Goal: Task Accomplishment & Management: Manage account settings

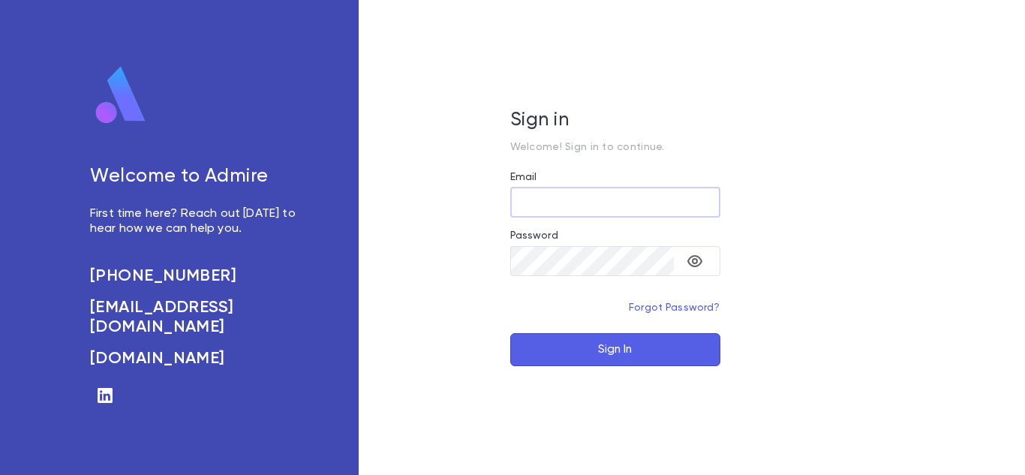
type input "**********"
click at [628, 349] on button "Sign In" at bounding box center [615, 349] width 210 height 33
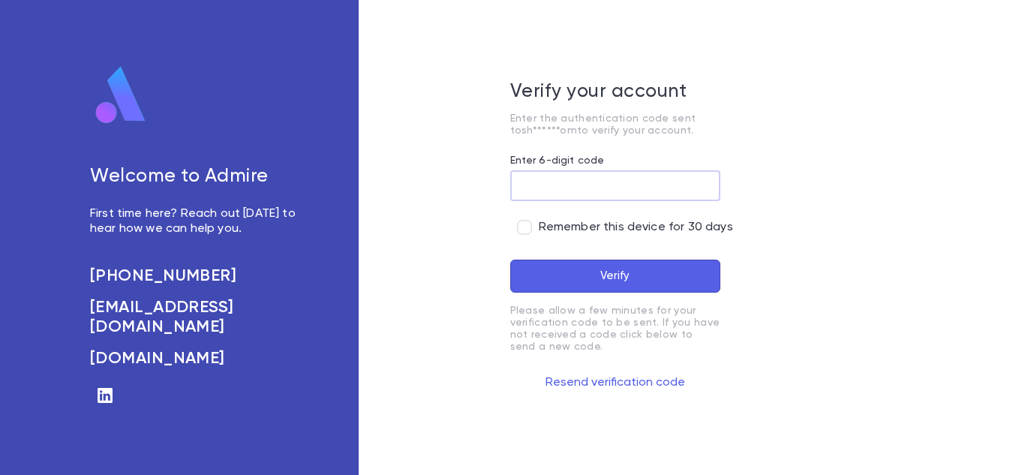
click at [634, 185] on input "Enter 6-digit code" at bounding box center [615, 185] width 210 height 29
type input "*"
paste input "******"
type input "******"
click at [593, 277] on button "Verify" at bounding box center [615, 276] width 210 height 33
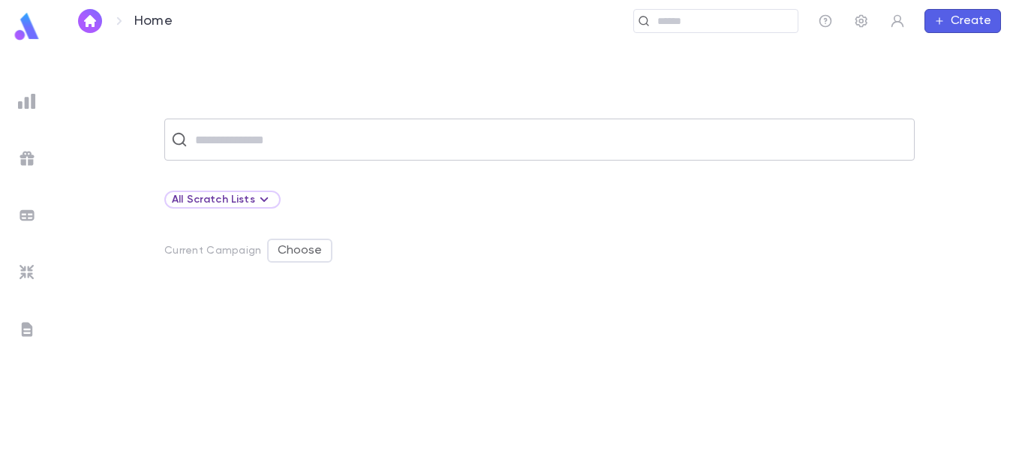
click at [582, 149] on input "text" at bounding box center [549, 139] width 717 height 29
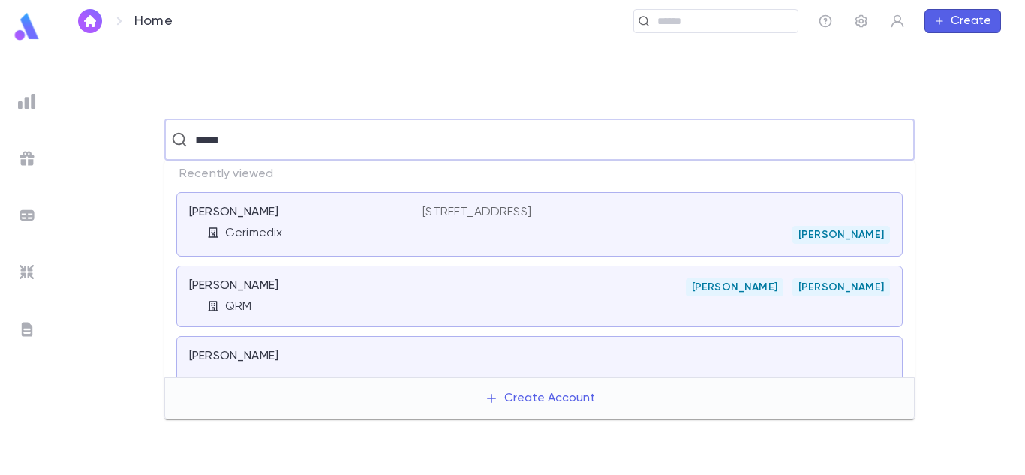
type input "*****"
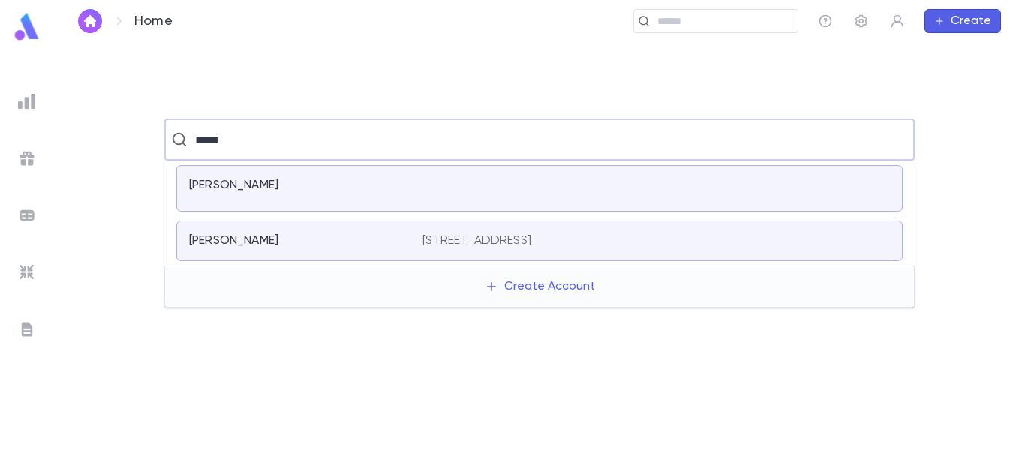
click at [544, 173] on div "[PERSON_NAME]" at bounding box center [539, 188] width 726 height 47
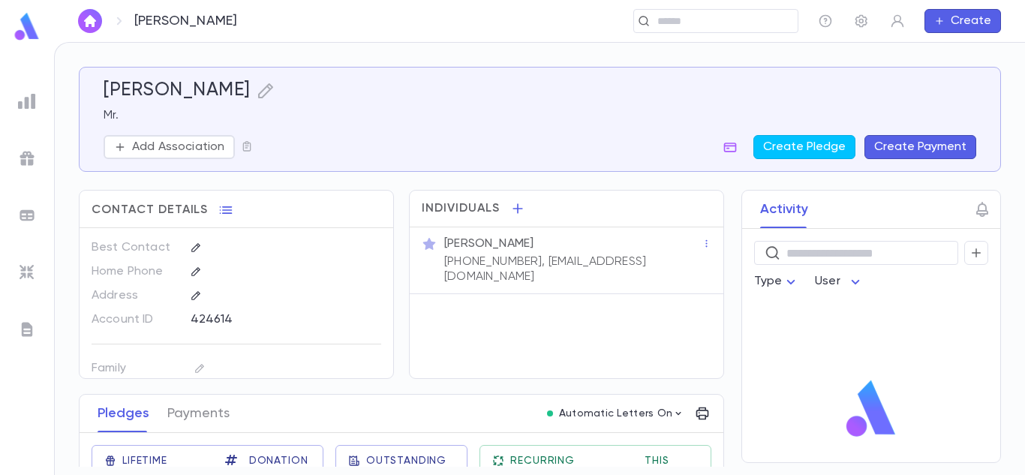
click at [166, 134] on div "[PERSON_NAME] Mr. Add Association Create Pledge Create Payment" at bounding box center [540, 120] width 873 height 80
click at [166, 142] on p "Add Association" at bounding box center [178, 147] width 92 height 15
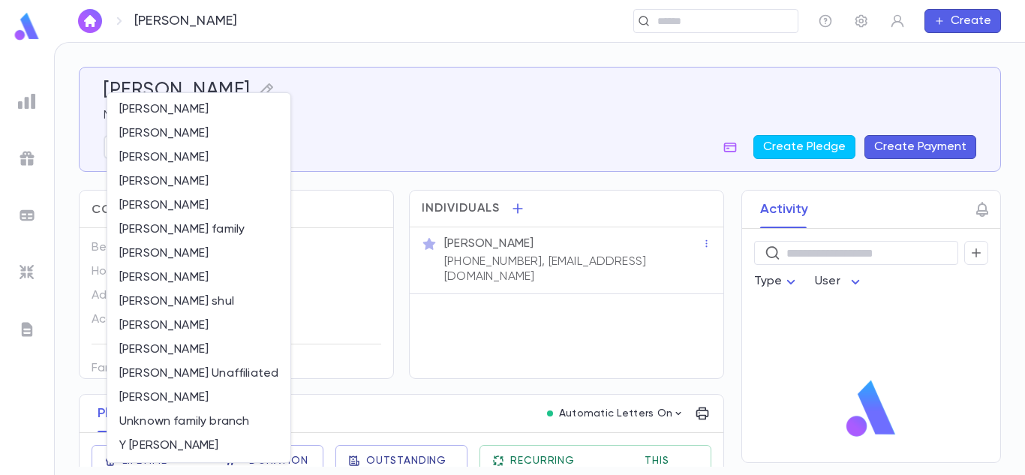
click at [356, 131] on div at bounding box center [512, 237] width 1025 height 475
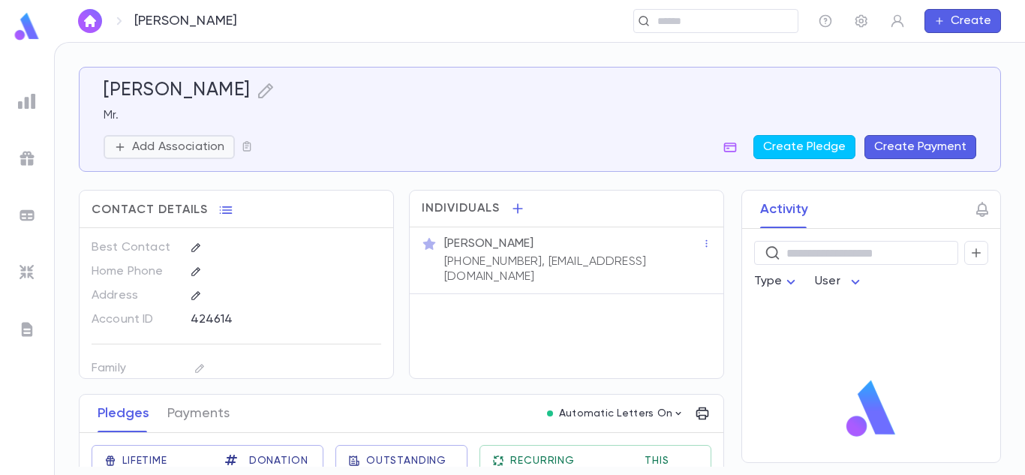
click at [222, 151] on p "Add Association" at bounding box center [178, 147] width 92 height 15
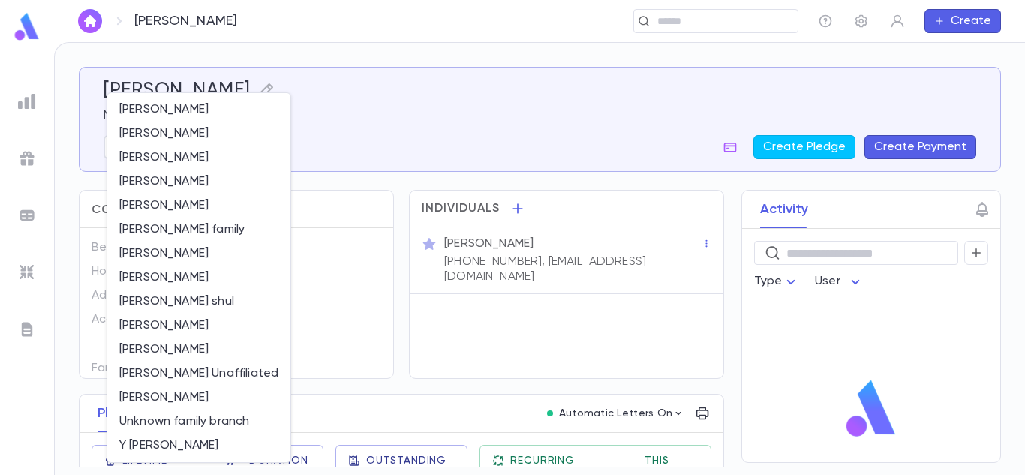
click at [338, 145] on div at bounding box center [512, 237] width 1025 height 475
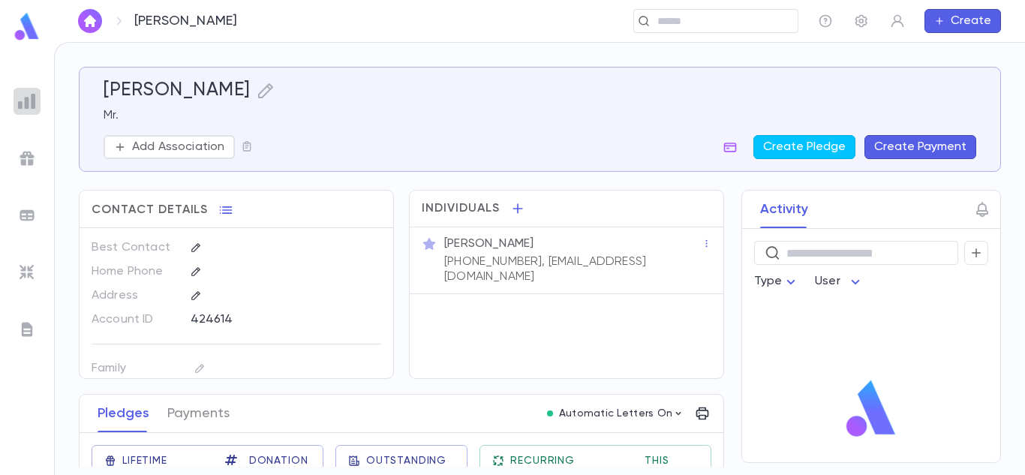
click at [25, 101] on img at bounding box center [27, 101] width 18 height 18
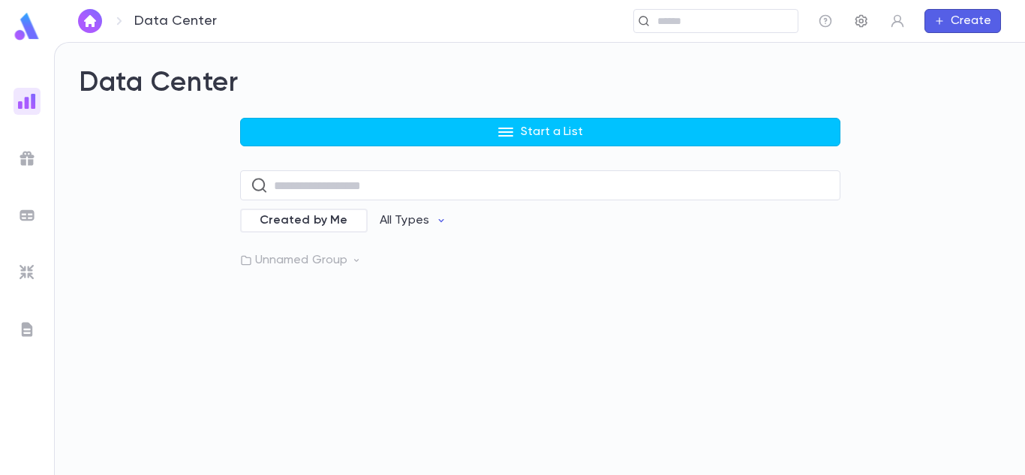
click at [865, 27] on icon "button" at bounding box center [861, 21] width 15 height 15
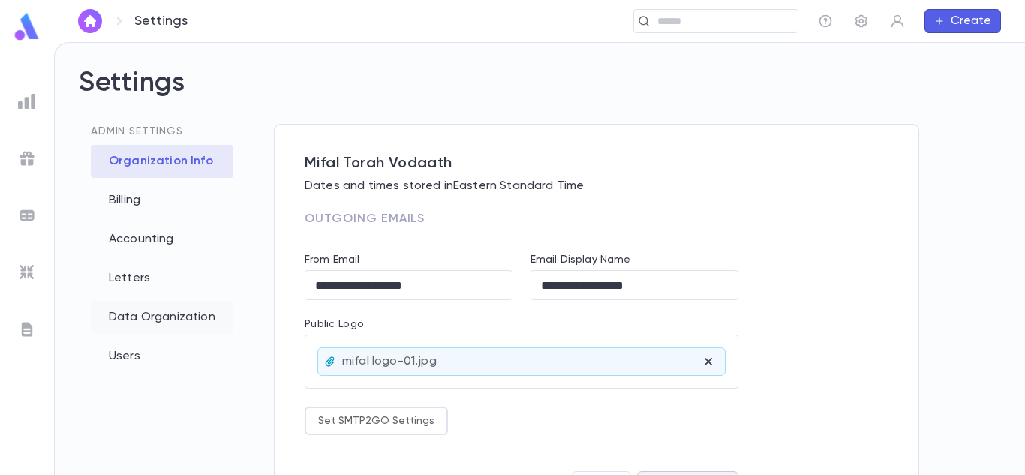
click at [161, 314] on div "Data Organization" at bounding box center [162, 317] width 143 height 33
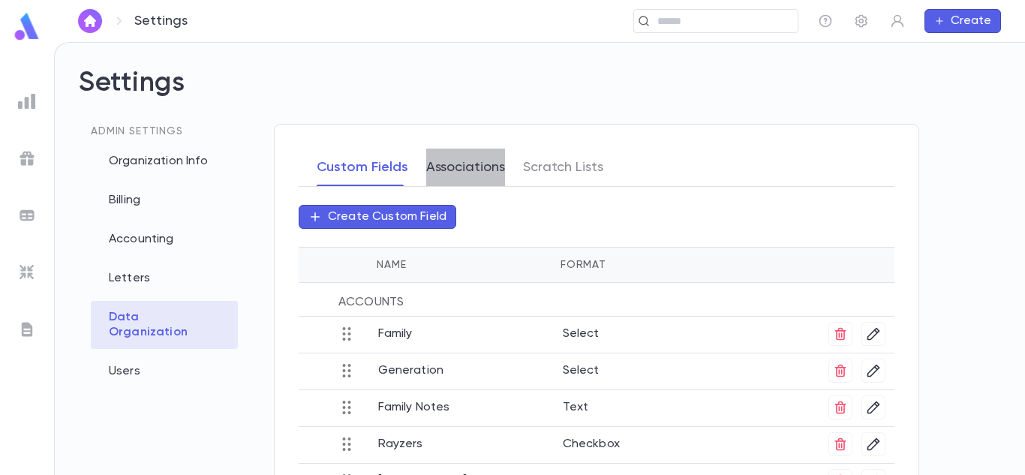
click at [463, 156] on button "Associations" at bounding box center [465, 168] width 79 height 38
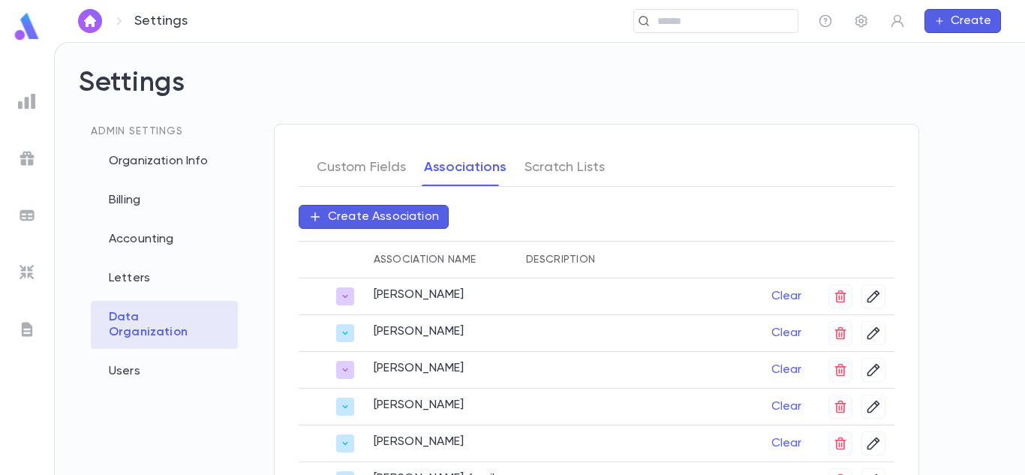
click at [380, 221] on p "Create Association" at bounding box center [383, 216] width 111 height 15
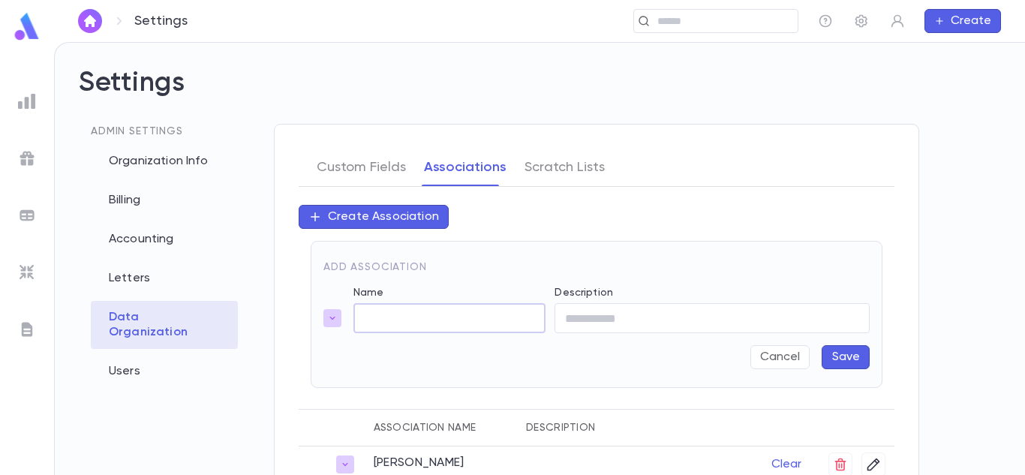
click at [441, 317] on input "Name" at bounding box center [449, 318] width 192 height 29
type input "**********"
click at [576, 314] on input "Description" at bounding box center [712, 318] width 315 height 29
click at [862, 358] on button "Save" at bounding box center [846, 357] width 48 height 24
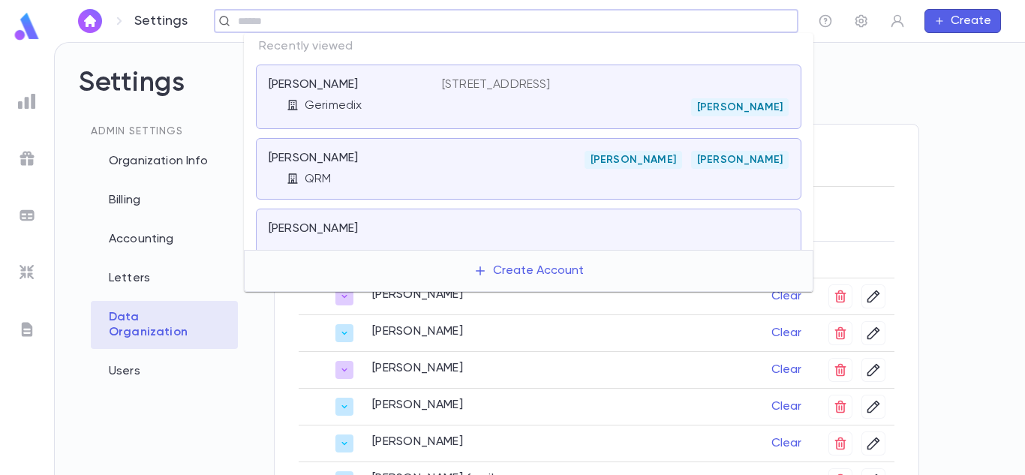
click at [689, 28] on input "text" at bounding box center [512, 21] width 558 height 14
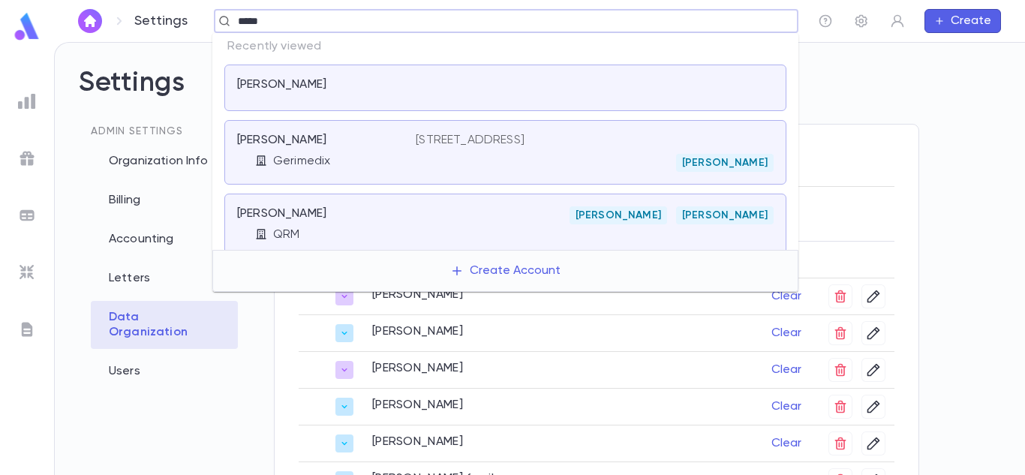
type input "*****"
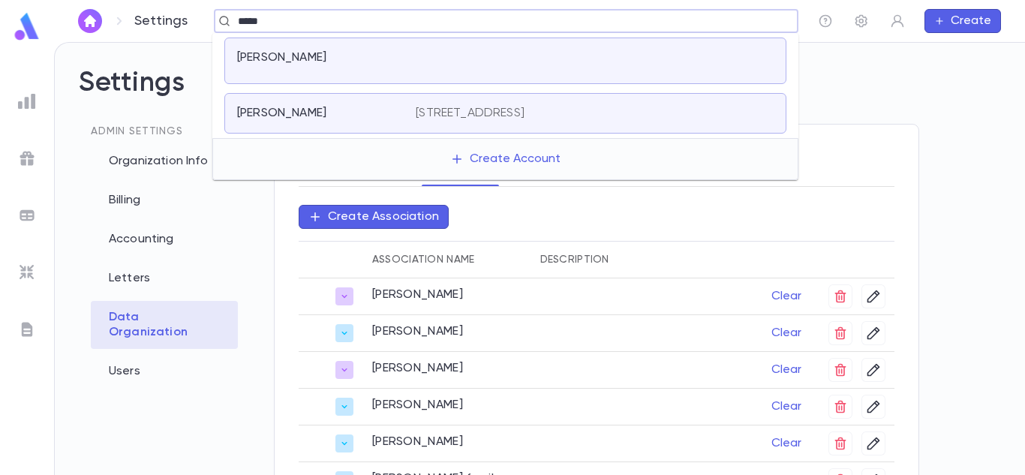
click at [494, 60] on div at bounding box center [595, 60] width 358 height 21
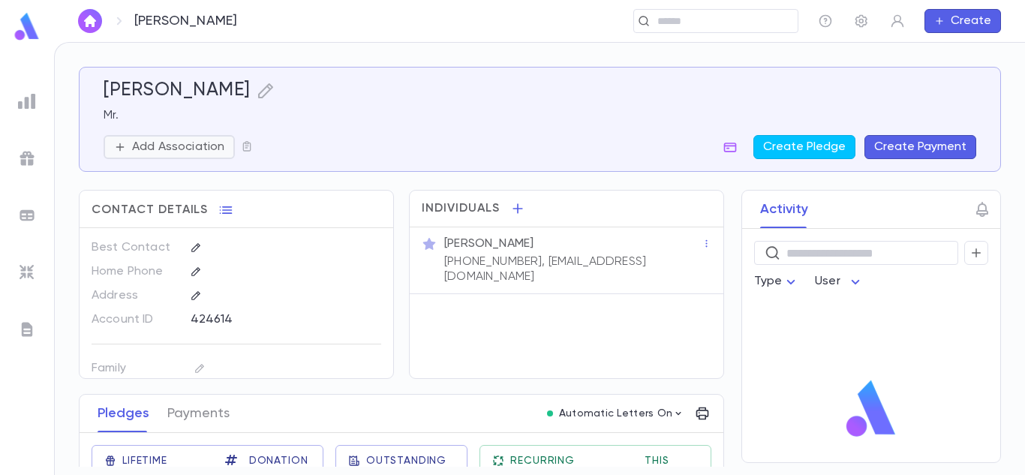
click at [205, 149] on p "Add Association" at bounding box center [178, 147] width 92 height 15
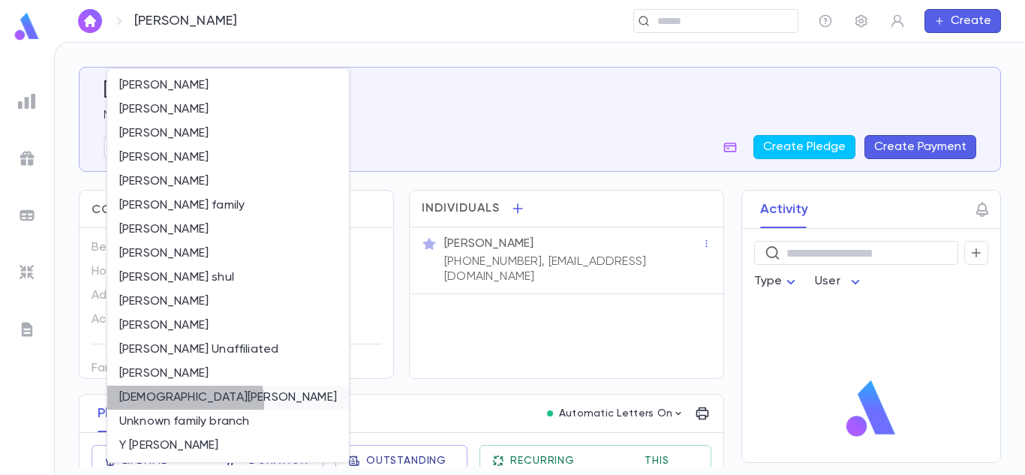
click at [152, 404] on li "[DEMOGRAPHIC_DATA][PERSON_NAME]" at bounding box center [228, 398] width 242 height 24
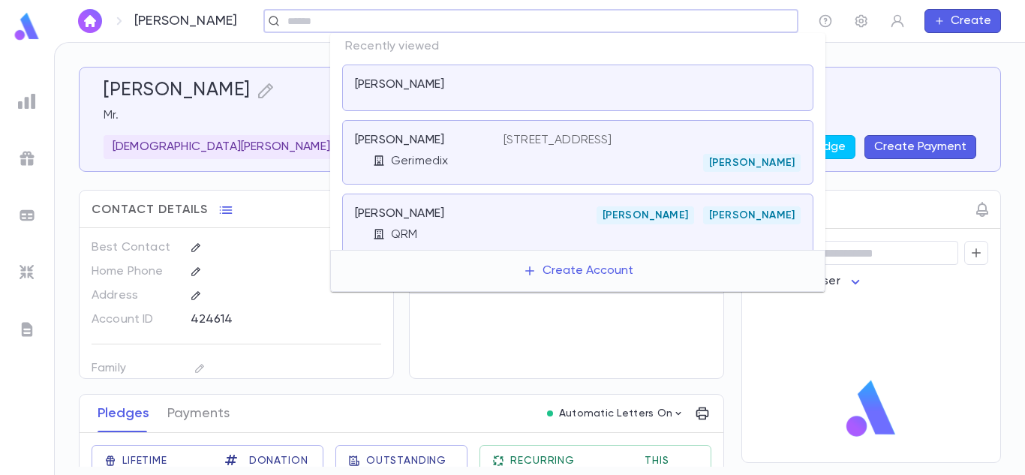
click at [716, 26] on input "text" at bounding box center [526, 21] width 486 height 14
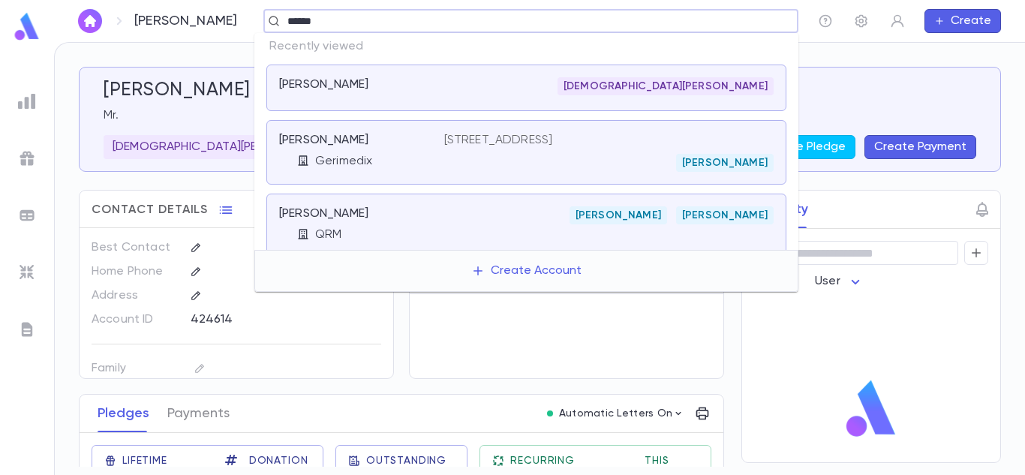
type input "******"
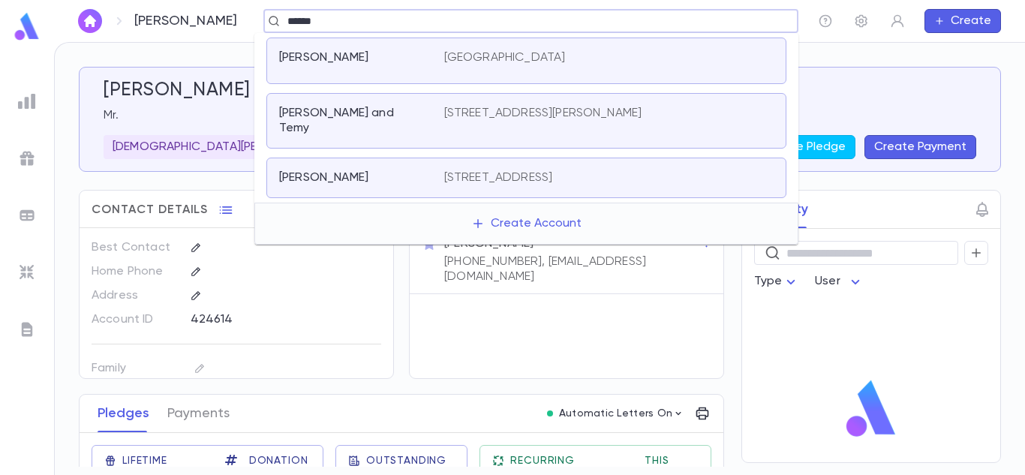
click at [562, 125] on div "[PERSON_NAME] and Temy [STREET_ADDRESS][PERSON_NAME]" at bounding box center [526, 121] width 520 height 56
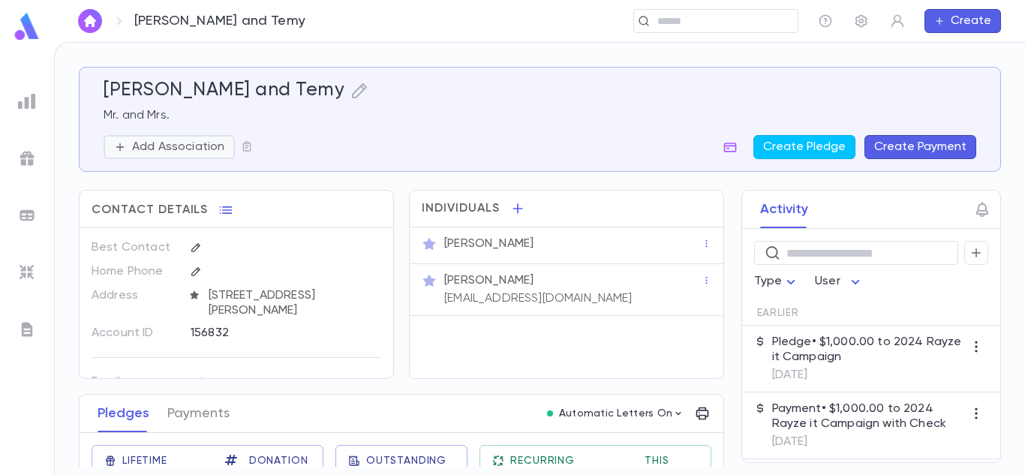
click at [189, 143] on p "Add Association" at bounding box center [178, 147] width 92 height 15
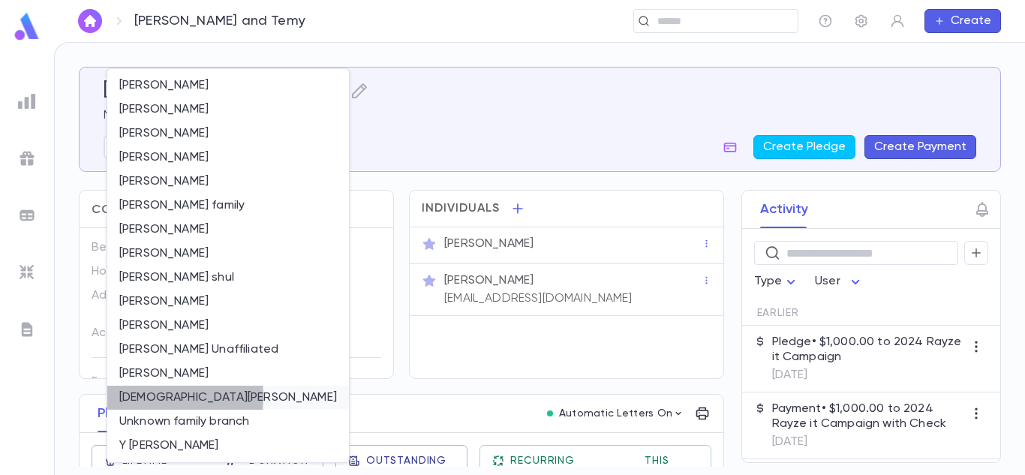
click at [152, 397] on li "[DEMOGRAPHIC_DATA][PERSON_NAME]" at bounding box center [228, 398] width 242 height 24
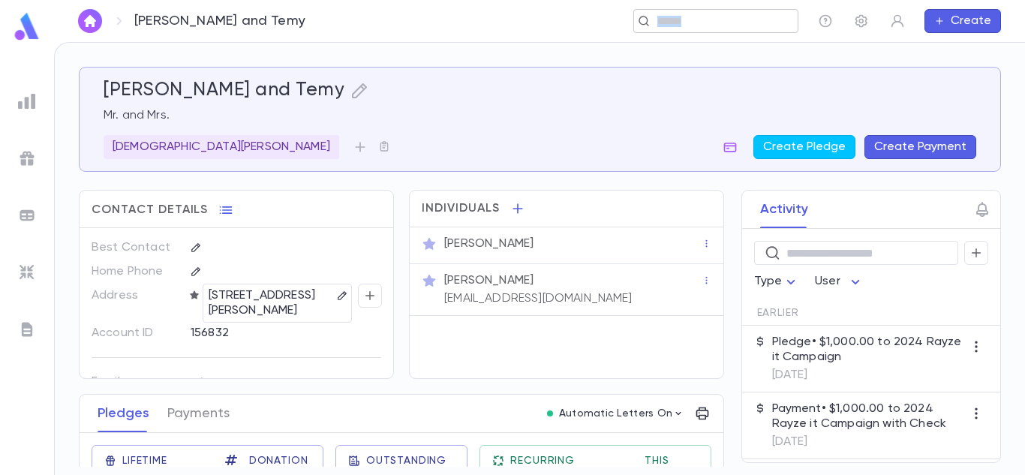
drag, startPoint x: 758, startPoint y: 36, endPoint x: 774, endPoint y: 17, distance: 24.5
click at [774, 17] on div "[PERSON_NAME] and [PERSON_NAME] ​ Create" at bounding box center [539, 21] width 971 height 42
click at [774, 17] on div "​" at bounding box center [715, 21] width 165 height 24
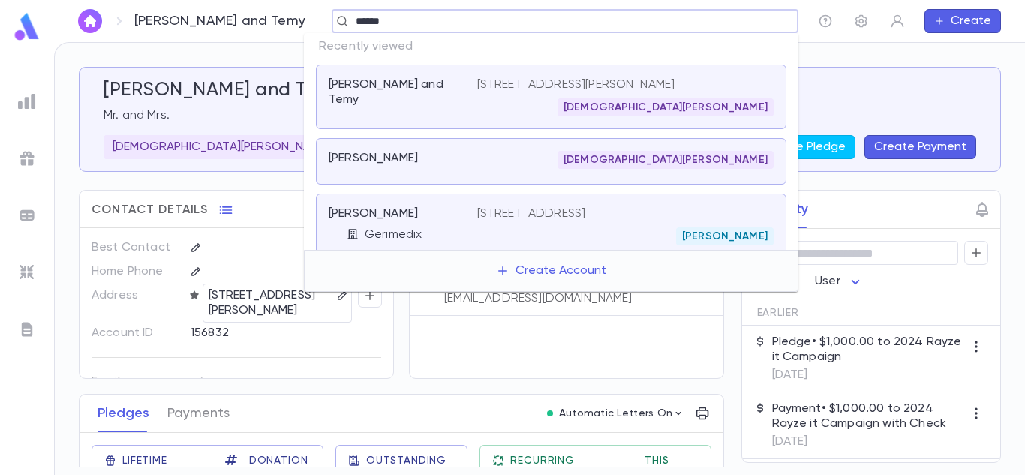
type input "******"
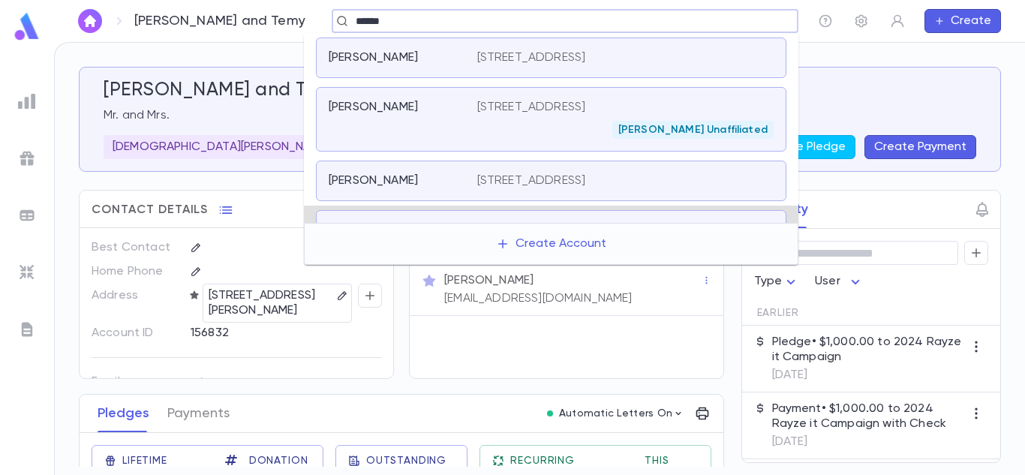
scroll to position [32, 0]
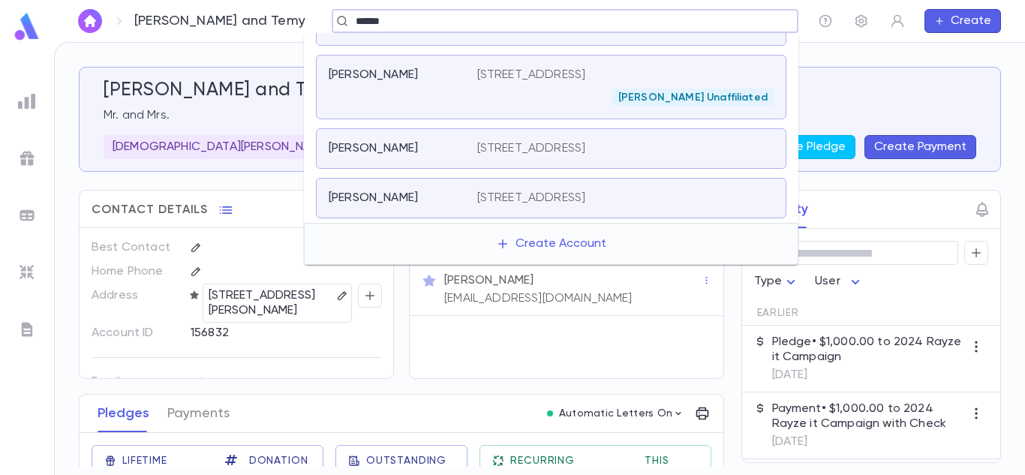
click at [525, 194] on p "[STREET_ADDRESS]" at bounding box center [531, 198] width 109 height 15
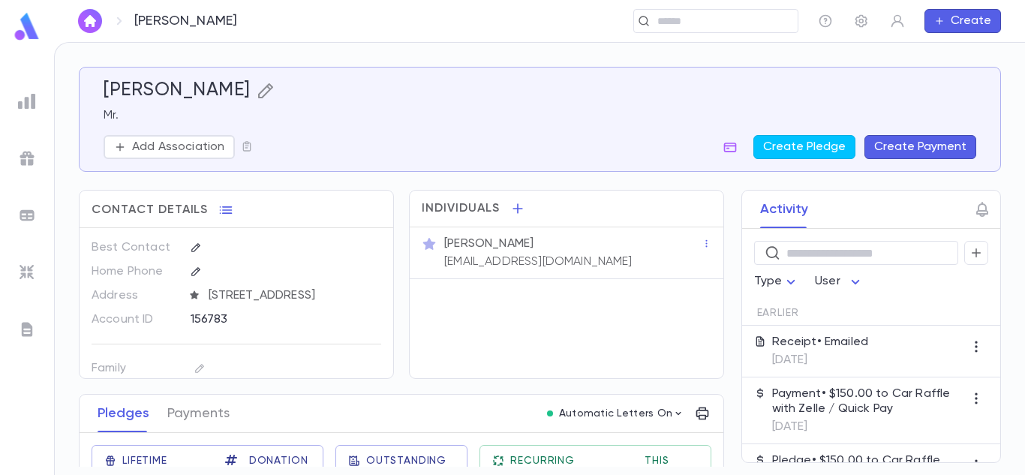
click at [272, 98] on icon "button" at bounding box center [264, 90] width 15 height 15
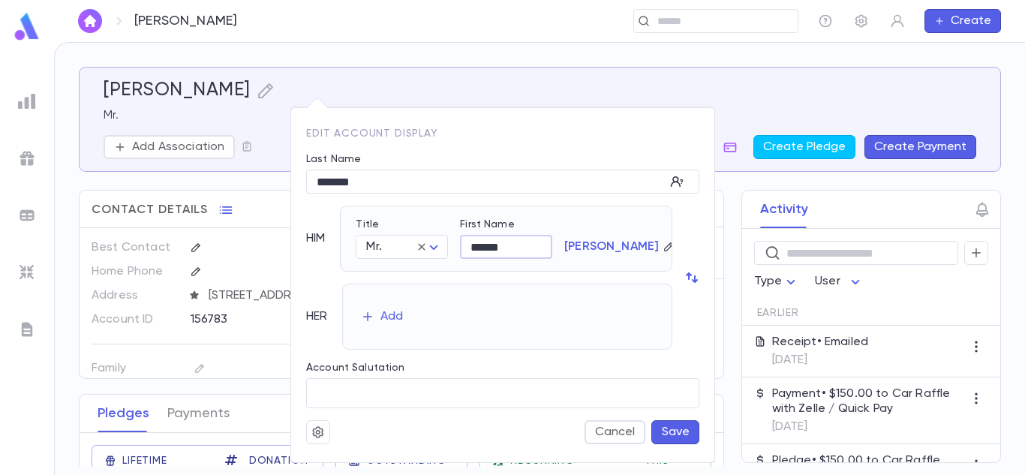
click at [516, 249] on input "******" at bounding box center [506, 247] width 92 height 23
click at [442, 94] on div "Edit Account Display Last Name ******* ​ HIM Title Mr. *** ​ First Name ****** …" at bounding box center [502, 277] width 425 height 371
click at [513, 76] on div at bounding box center [512, 237] width 1025 height 475
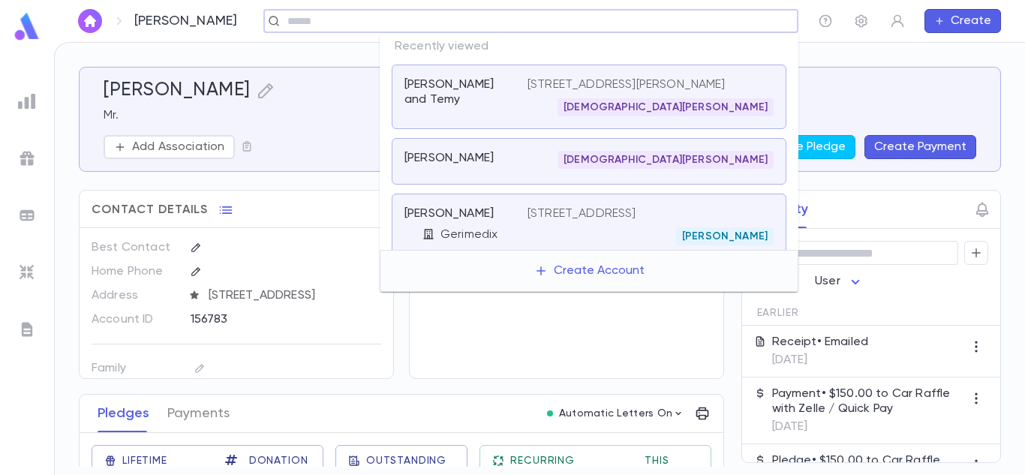
click at [757, 23] on input "text" at bounding box center [526, 21] width 486 height 14
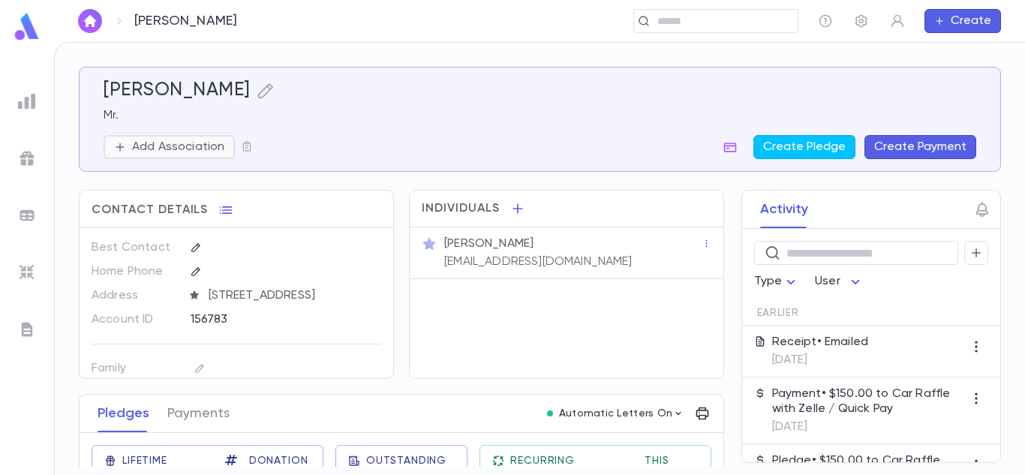
click at [140, 152] on p "Add Association" at bounding box center [178, 147] width 92 height 15
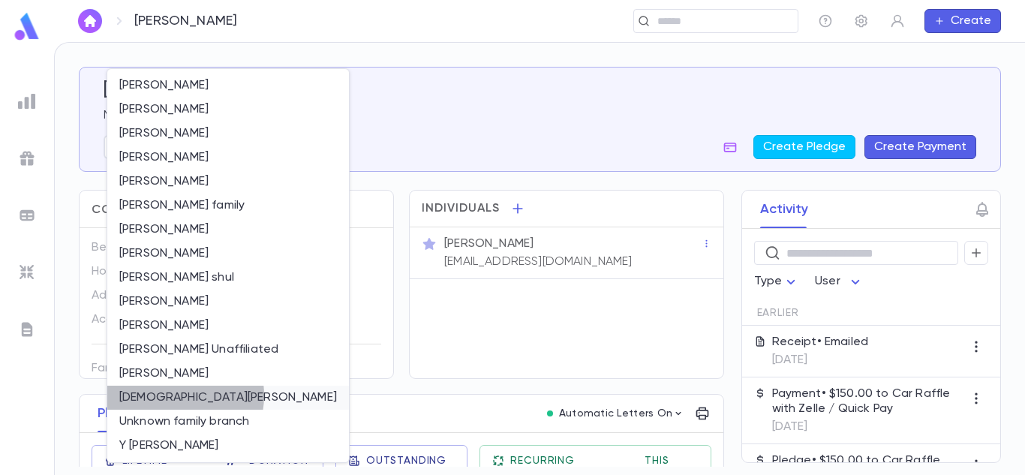
click at [174, 395] on li "[DEMOGRAPHIC_DATA][PERSON_NAME]" at bounding box center [228, 398] width 242 height 24
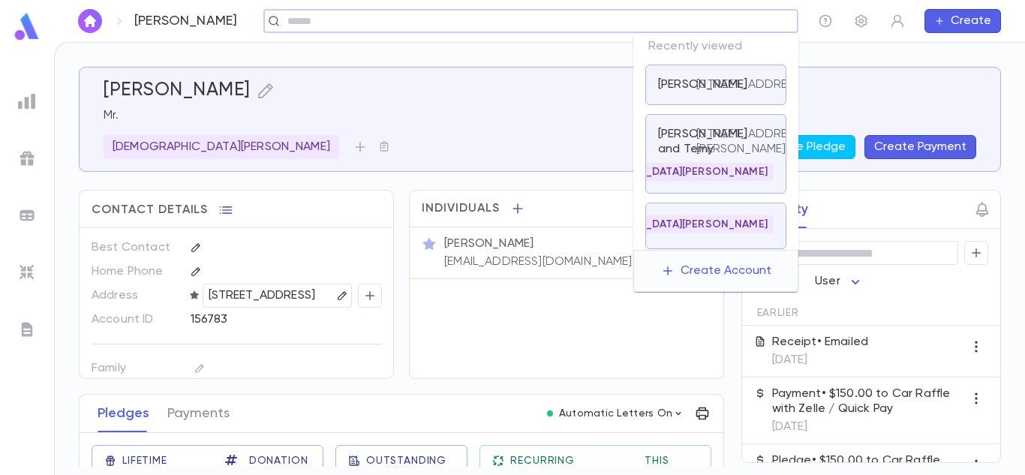
click at [742, 17] on input "text" at bounding box center [526, 21] width 486 height 14
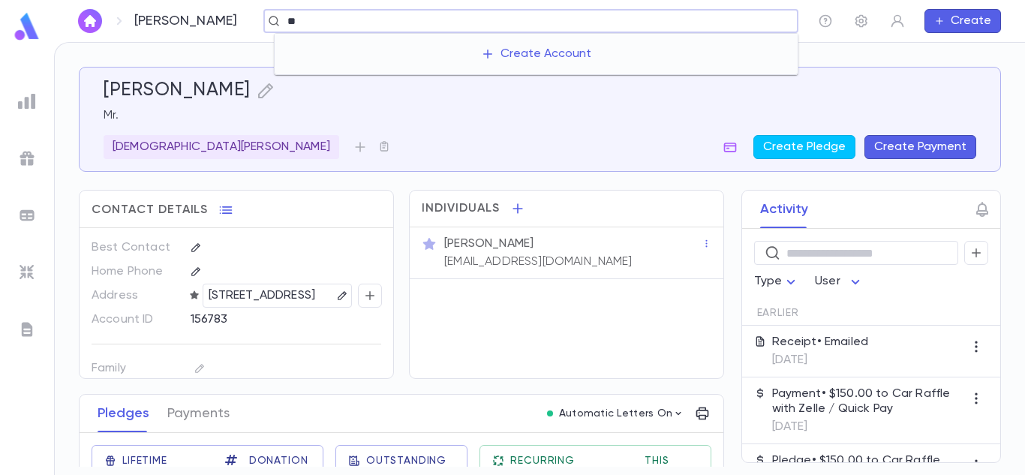
type input "*"
type input "*****"
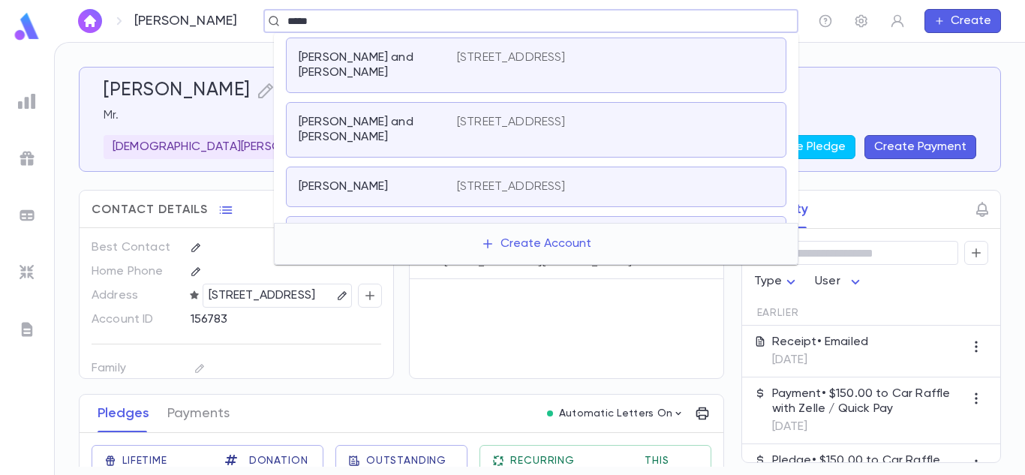
click at [549, 216] on div "[PERSON_NAME] [STREET_ADDRESS]" at bounding box center [536, 236] width 501 height 41
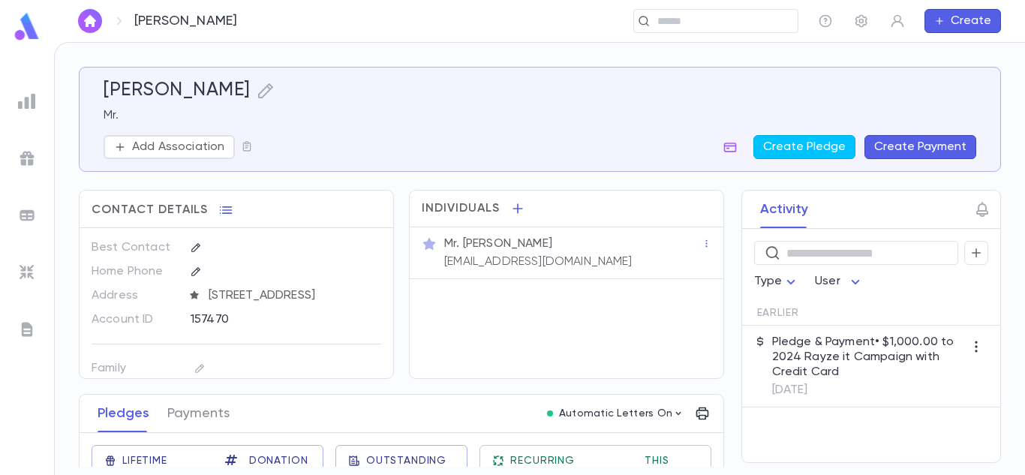
click at [1024, 164] on div "[PERSON_NAME] Mr. Add Association Create Pledge Create Payment Contact Details …" at bounding box center [540, 259] width 970 height 432
click at [719, 390] on div "Activity ​ Type User Earlier Pledge & Payment • $1,000.00 to 2024 Rayze it Camp…" at bounding box center [857, 326] width 287 height 273
click at [720, 392] on div "Activity ​ Type User Earlier Pledge & Payment • $1,000.00 to 2024 Rayze it Camp…" at bounding box center [857, 326] width 287 height 273
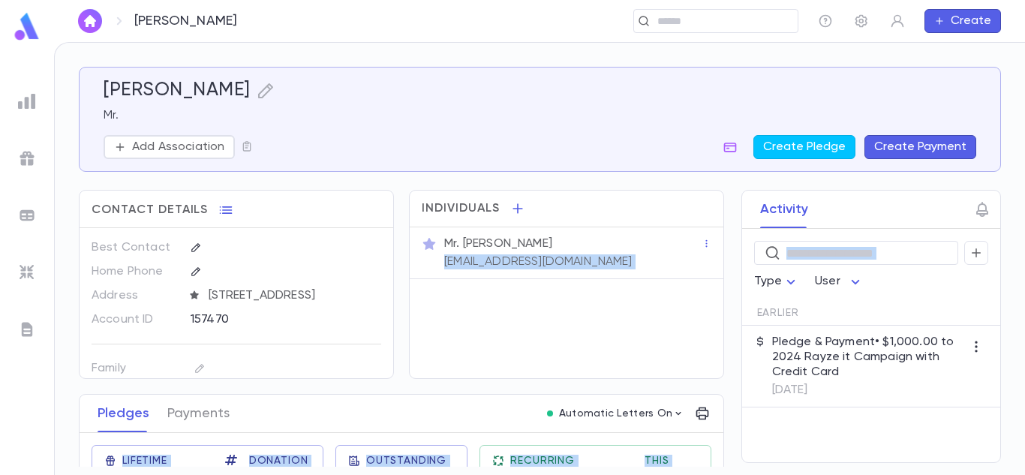
drag, startPoint x: 720, startPoint y: 270, endPoint x: 604, endPoint y: 344, distance: 137.4
click at [604, 344] on div "[PERSON_NAME] Mr. Add Association Create Pledge Create Payment Contact Details …" at bounding box center [540, 267] width 922 height 400
click at [460, 387] on div "Contact Details Best Contact Home Phone Address [STREET_ADDRESS] Account ID 157…" at bounding box center [401, 401] width 645 height 422
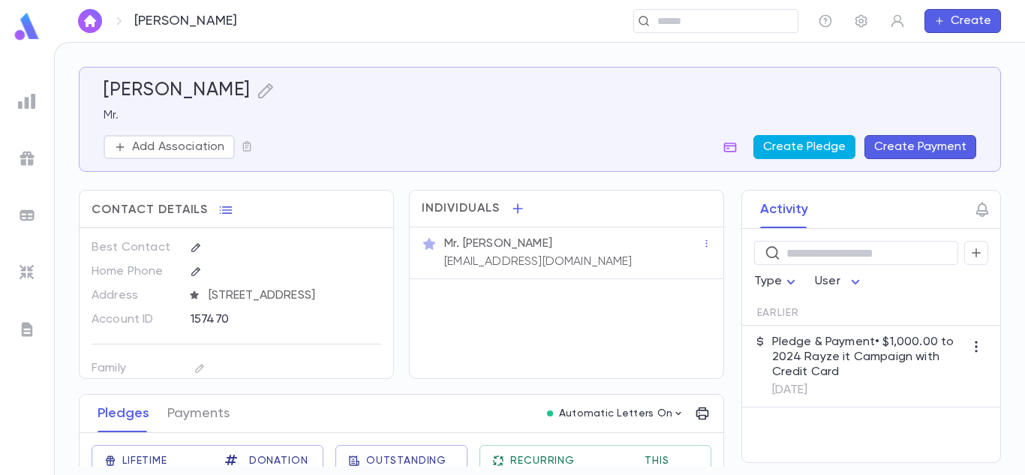
click at [812, 152] on button "Create Pledge" at bounding box center [804, 147] width 102 height 24
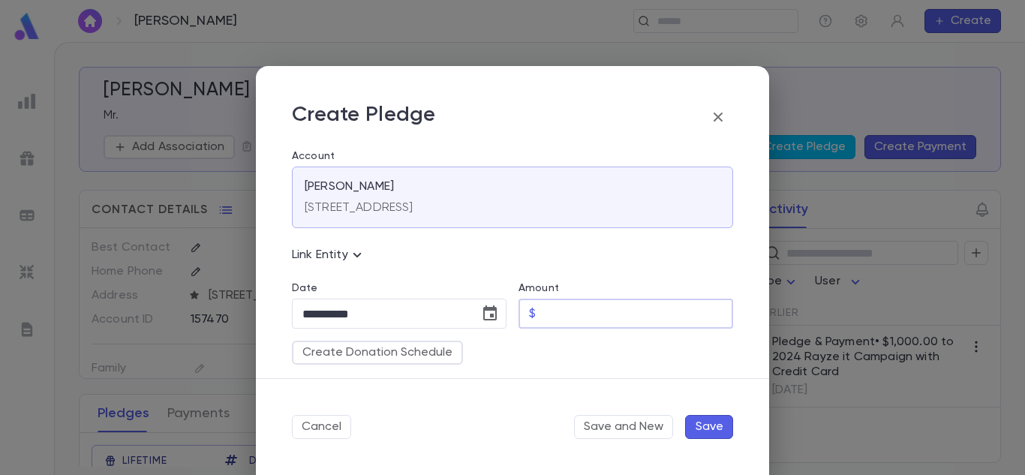
click at [585, 311] on input "Amount" at bounding box center [637, 313] width 191 height 29
type input "******"
click at [487, 311] on icon "Choose date, selected date is Aug 16, 2025" at bounding box center [490, 312] width 14 height 15
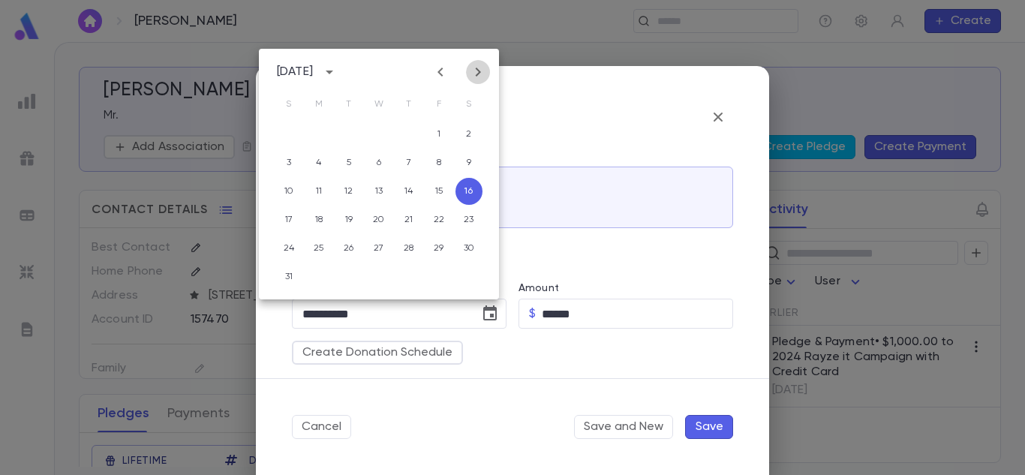
click at [474, 74] on icon "Next month" at bounding box center [478, 72] width 18 height 18
click at [444, 74] on icon "Previous month" at bounding box center [441, 72] width 18 height 18
click at [338, 79] on icon "calendar view is open, switch to year view" at bounding box center [329, 72] width 18 height 18
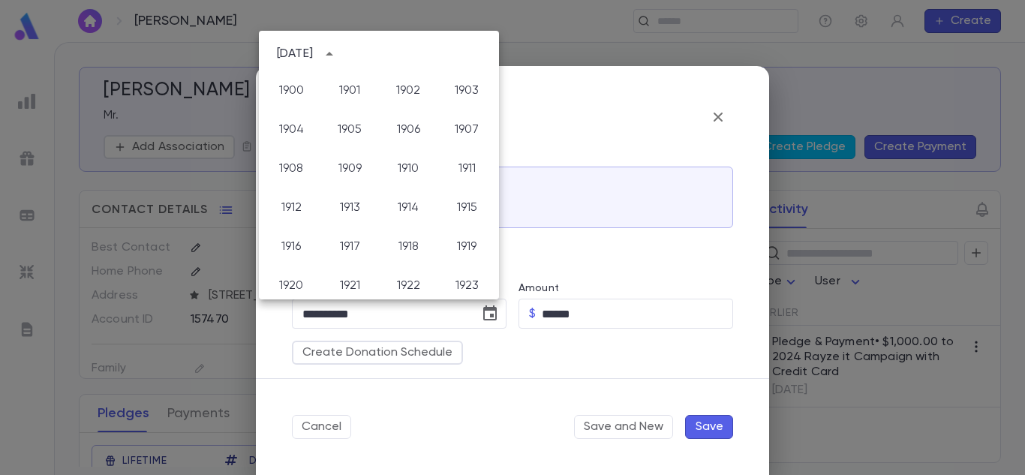
scroll to position [1115, 0]
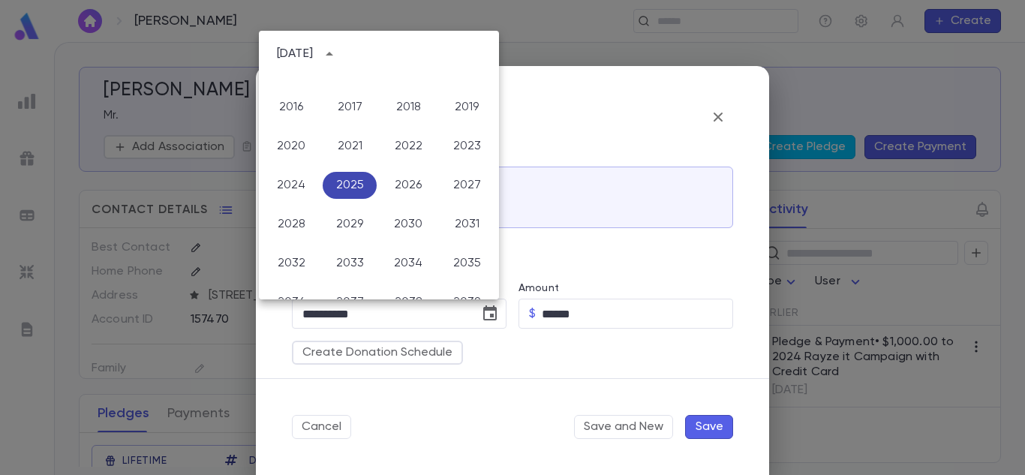
click at [339, 182] on button "2025" at bounding box center [350, 185] width 54 height 27
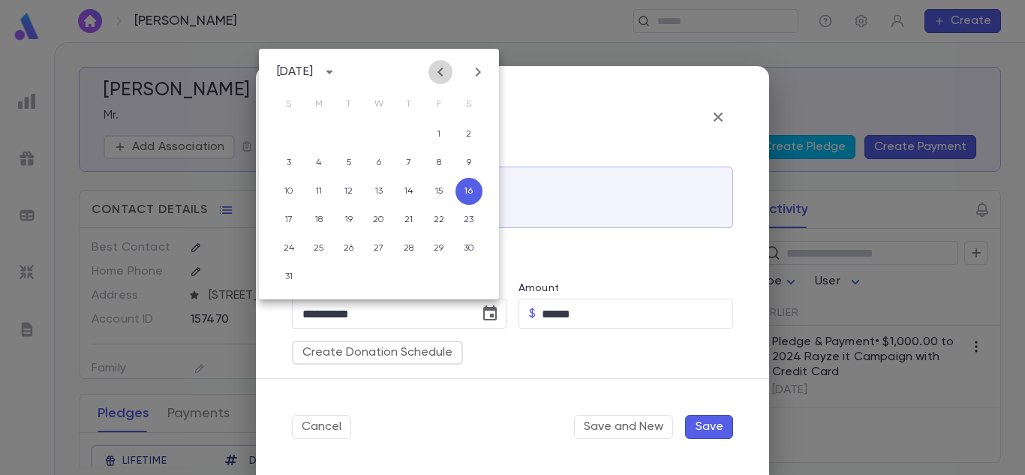
click at [441, 67] on icon "Previous month" at bounding box center [441, 72] width 18 height 18
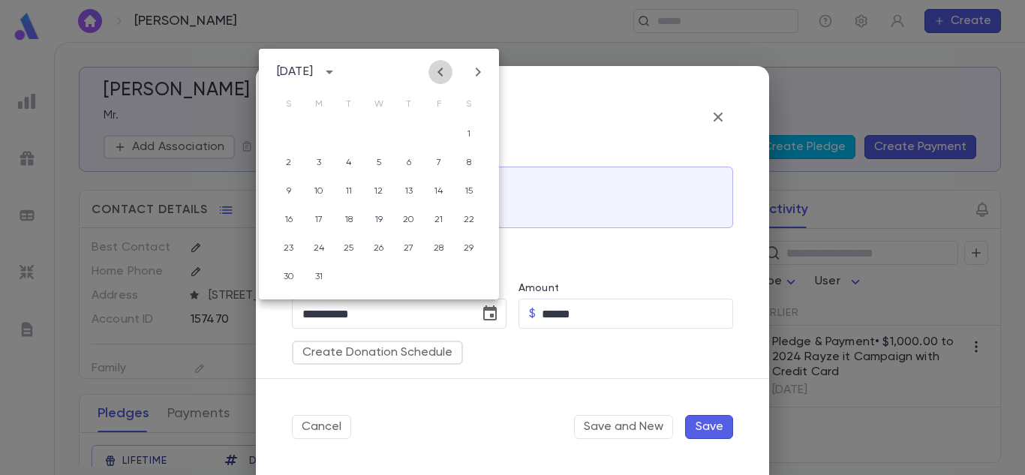
click at [441, 67] on icon "Previous month" at bounding box center [441, 72] width 18 height 18
click at [325, 161] on button "6" at bounding box center [318, 162] width 27 height 27
type input "**********"
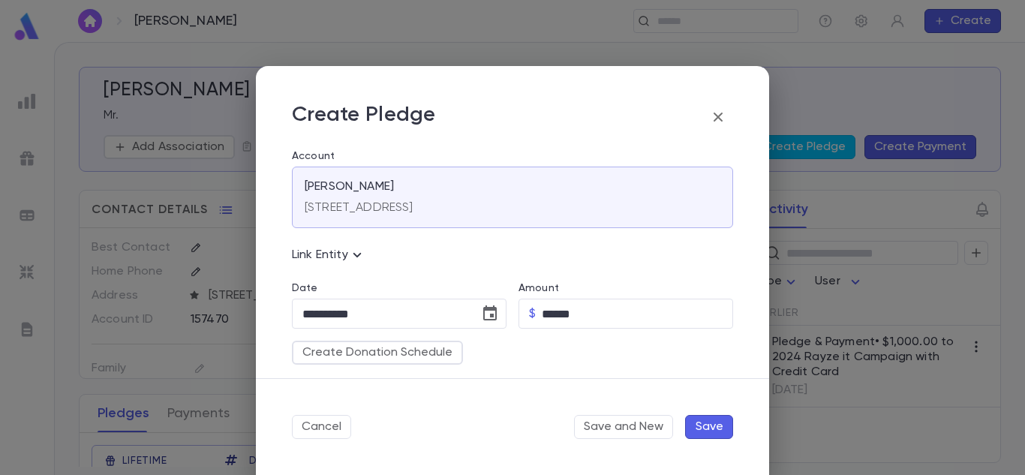
click at [705, 426] on button "Save" at bounding box center [709, 427] width 48 height 24
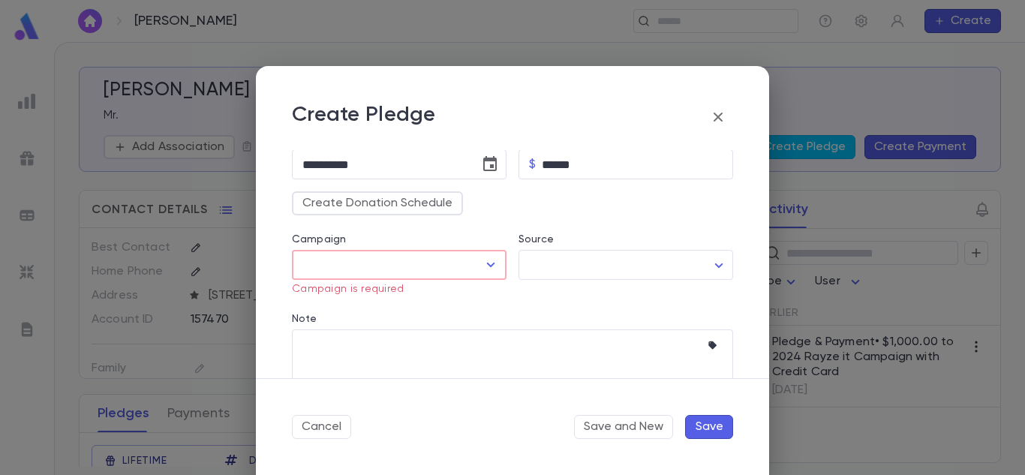
scroll to position [182, 0]
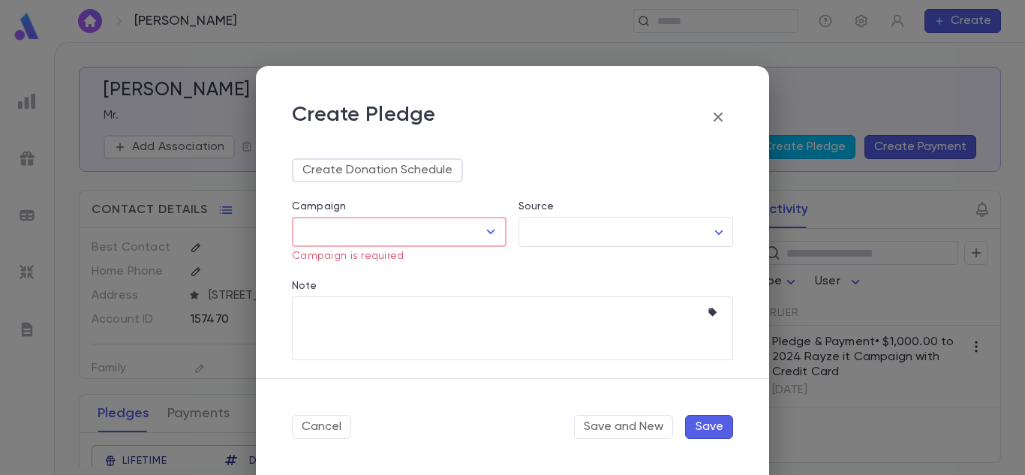
click at [428, 215] on div "Campaign" at bounding box center [399, 208] width 215 height 17
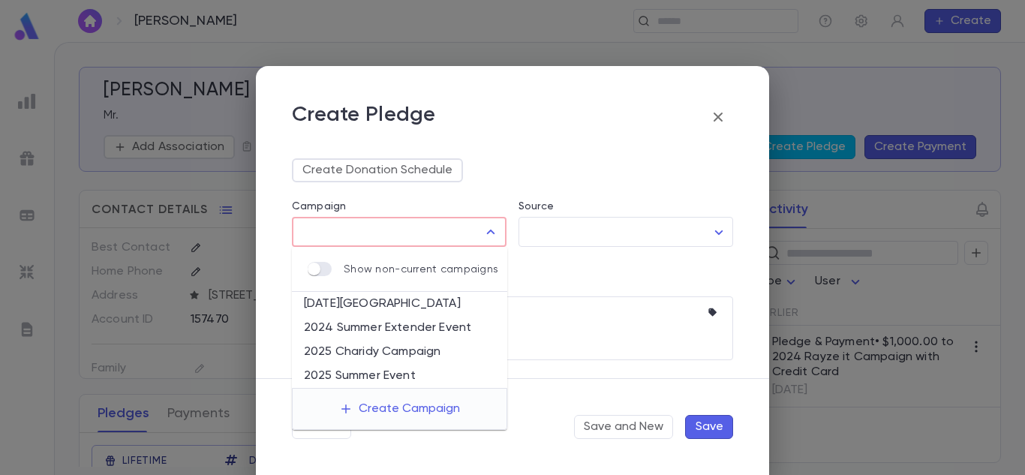
click at [426, 225] on input "Campaign" at bounding box center [388, 232] width 179 height 29
click at [374, 351] on li "2025 Charidy Campaign" at bounding box center [399, 352] width 215 height 24
type input "**********"
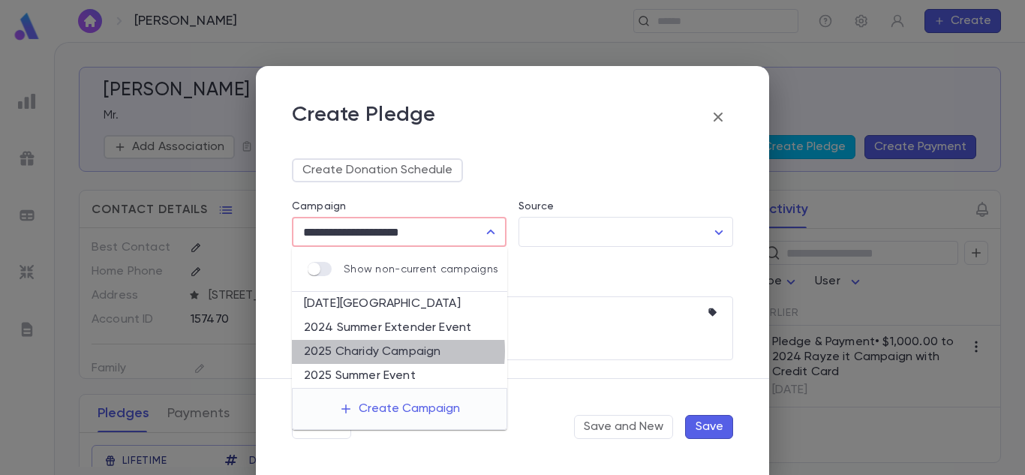
scroll to position [167, 0]
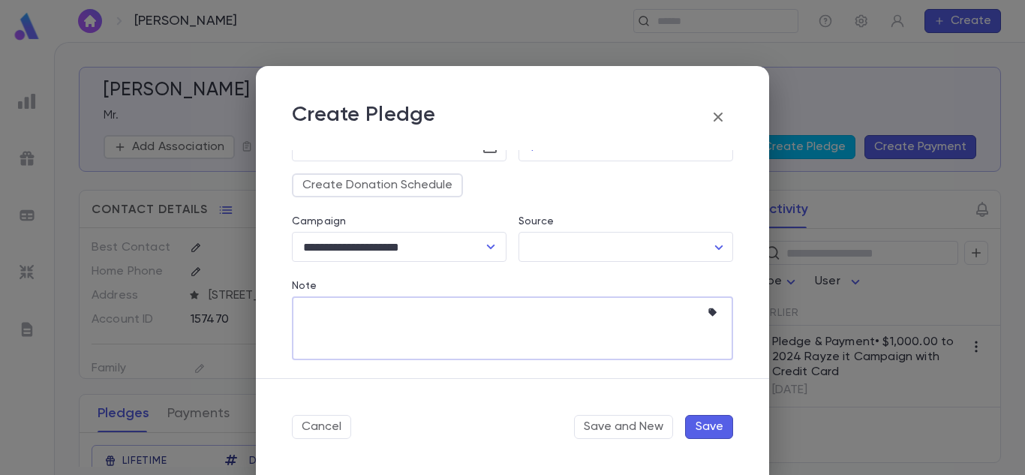
click at [639, 338] on textarea "Note" at bounding box center [501, 328] width 398 height 64
type textarea "*"
click at [712, 426] on button "Save" at bounding box center [709, 427] width 48 height 24
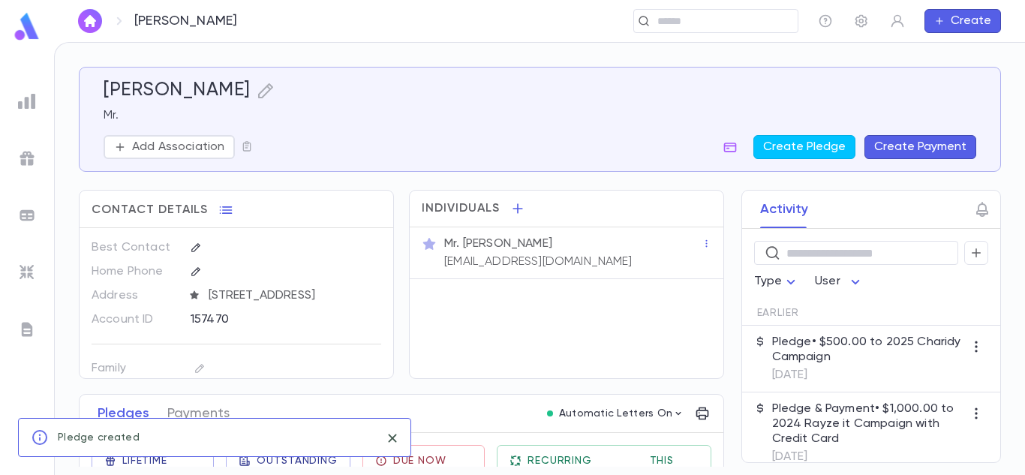
click at [837, 369] on p "[DATE]" at bounding box center [868, 375] width 192 height 15
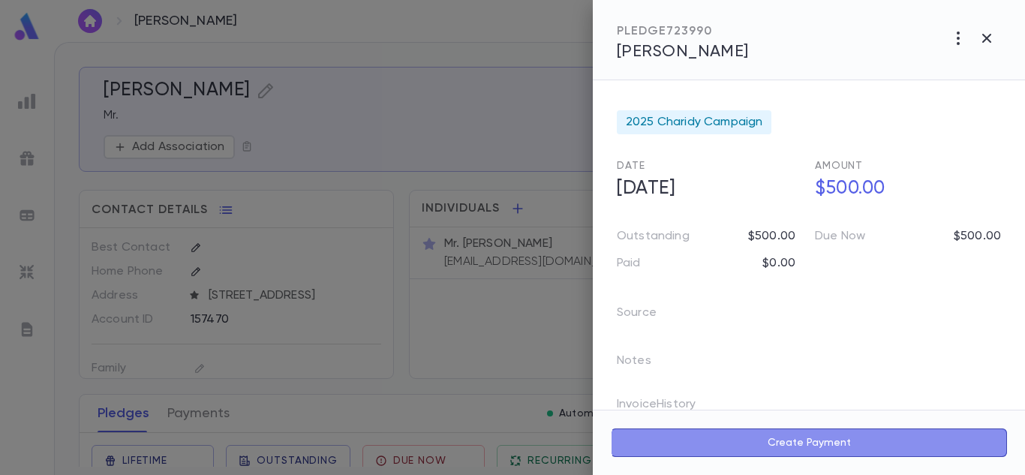
click at [785, 437] on button "Create Payment" at bounding box center [809, 443] width 396 height 29
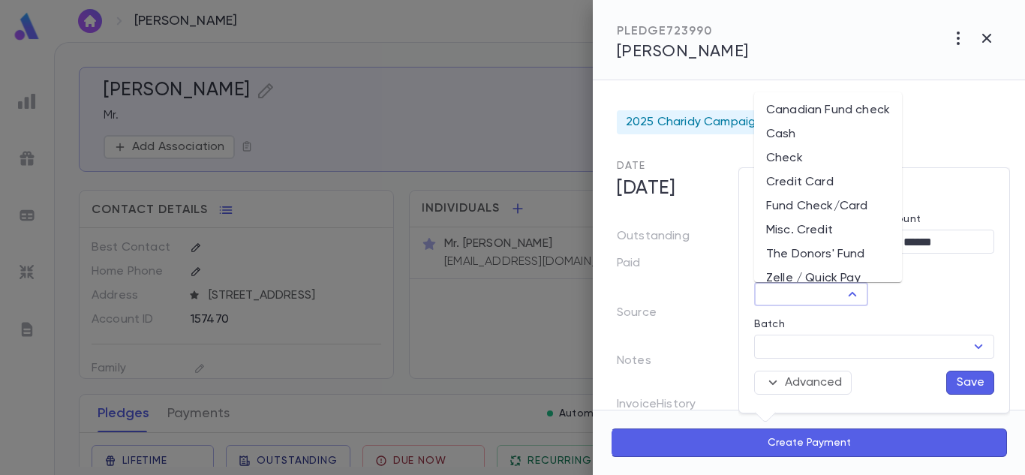
click at [834, 287] on input "Method" at bounding box center [799, 294] width 80 height 21
click at [828, 229] on li "Misc. Credit" at bounding box center [828, 230] width 148 height 24
type input "**********"
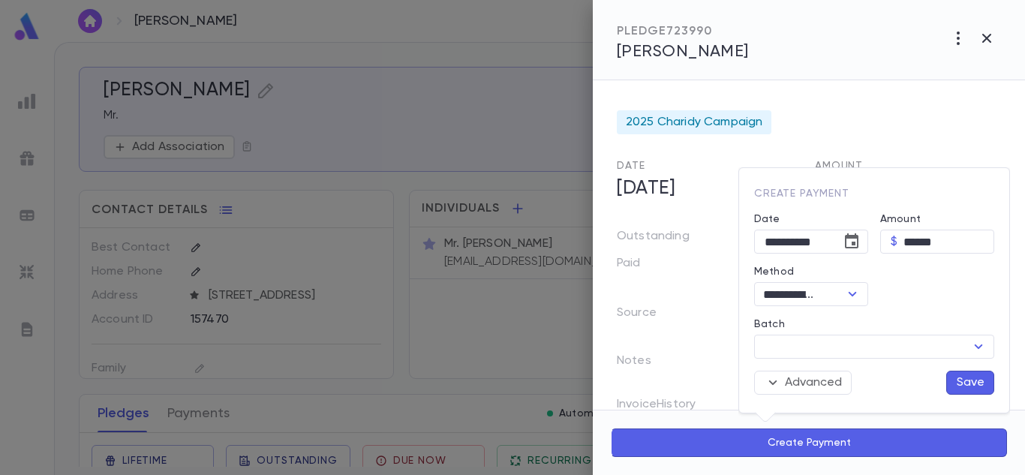
click at [958, 376] on button "Save" at bounding box center [970, 383] width 48 height 24
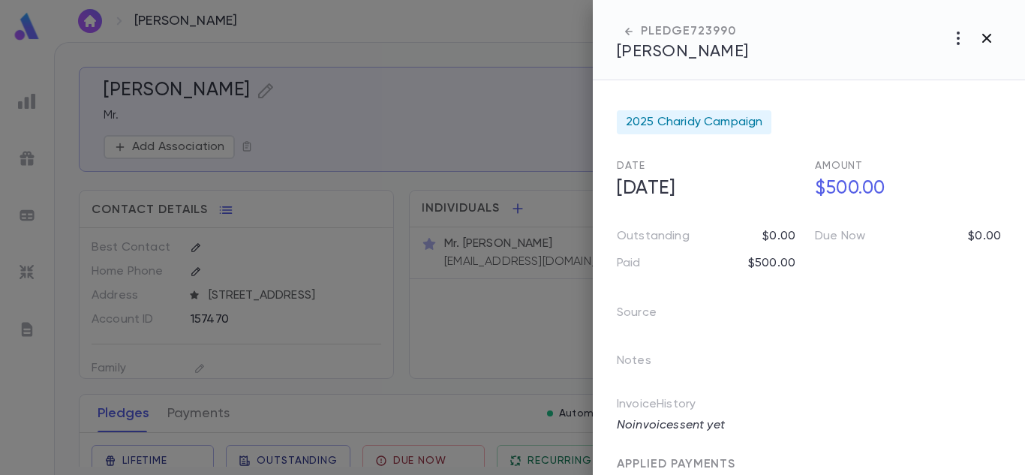
click at [988, 38] on icon "button" at bounding box center [987, 38] width 18 height 18
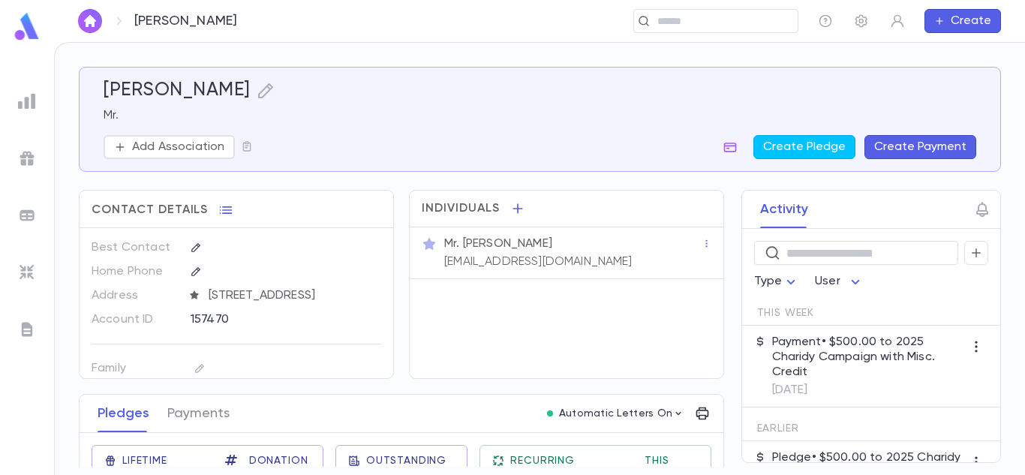
click at [653, 425] on div "Lifetime Donations $1,500.00 Donation Qty 2 Outstanding $0.00 Recurring Monthly…" at bounding box center [396, 472] width 656 height 102
click at [663, 415] on p "Automatic Letters On" at bounding box center [616, 413] width 114 height 12
click at [660, 385] on div at bounding box center [512, 237] width 1025 height 475
click at [843, 362] on p "Payment • $500.00 to 2025 Charidy Campaign with Misc. Credit" at bounding box center [868, 357] width 192 height 45
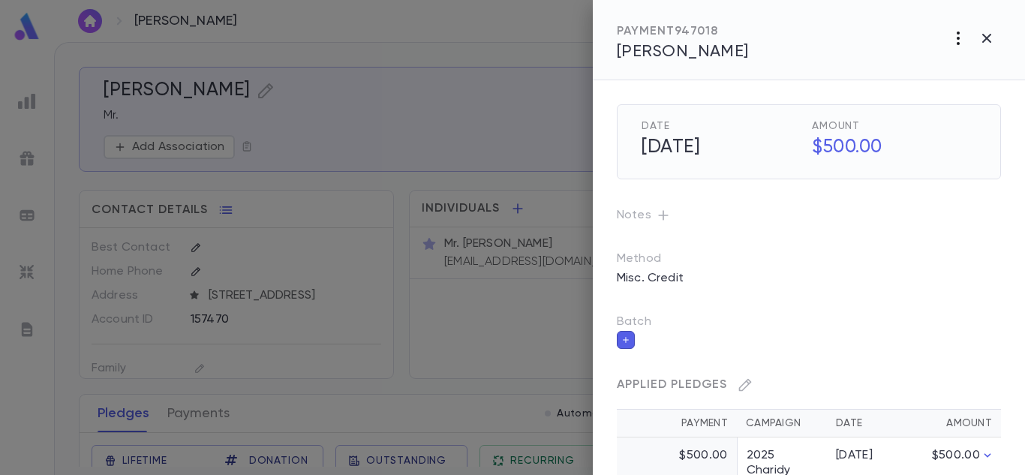
click at [958, 44] on icon "button" at bounding box center [958, 39] width 3 height 14
click at [838, 54] on div at bounding box center [512, 237] width 1025 height 475
click at [989, 41] on icon "button" at bounding box center [986, 38] width 9 height 9
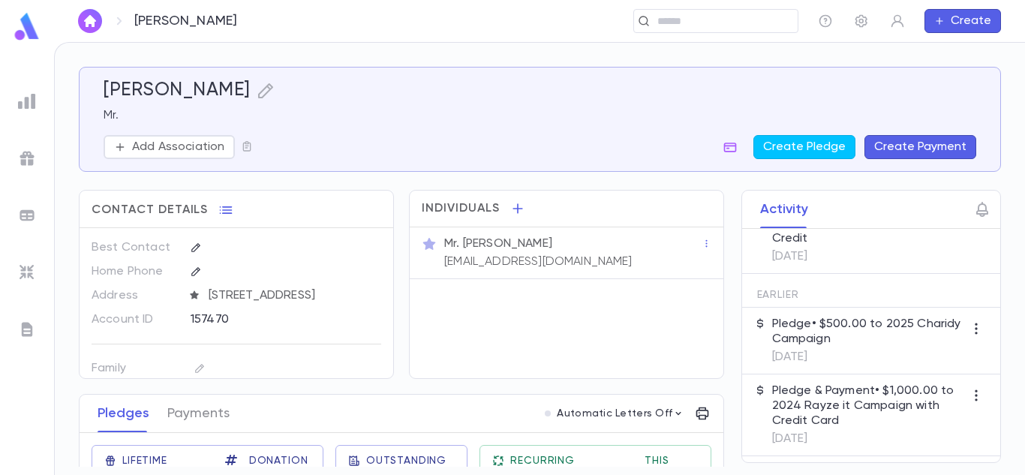
scroll to position [0, 0]
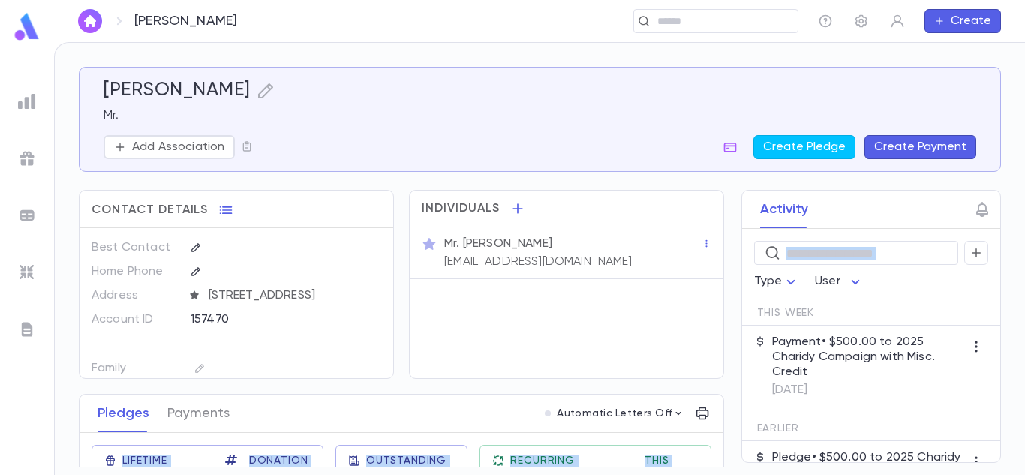
drag, startPoint x: 719, startPoint y: 292, endPoint x: 708, endPoint y: 423, distance: 131.7
click at [708, 423] on div "[PERSON_NAME] Mr. Add Association Create Pledge Create Payment Contact Details …" at bounding box center [540, 267] width 922 height 400
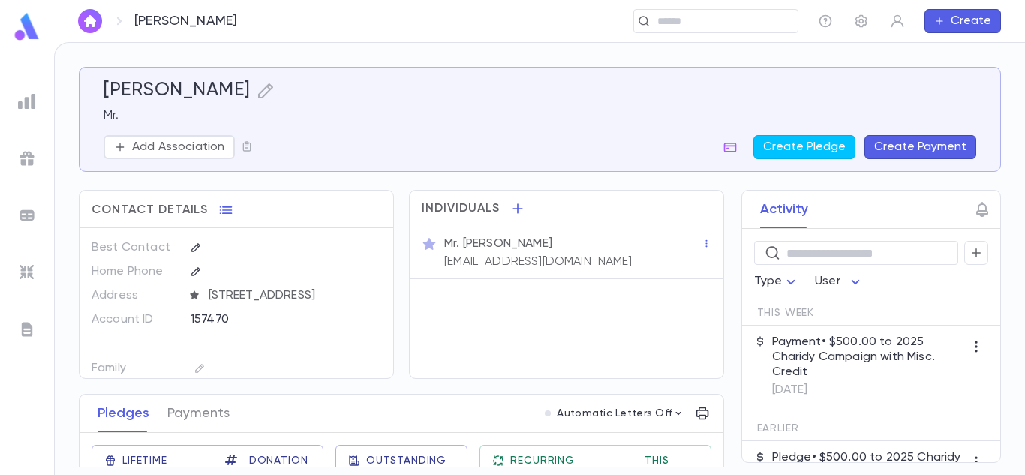
click at [718, 423] on div "Activity ​ Type User This Week Payment • $500.00 to 2025 Charidy Campaign with …" at bounding box center [857, 326] width 287 height 273
click at [723, 429] on div "Activity ​ Type User This Week Payment • $500.00 to 2025 Charidy Campaign with …" at bounding box center [857, 326] width 287 height 273
click at [718, 426] on div "Activity ​ Type User This Week Payment • $500.00 to 2025 Charidy Campaign with …" at bounding box center [857, 326] width 287 height 273
click at [167, 148] on p "Add Association" at bounding box center [178, 147] width 92 height 15
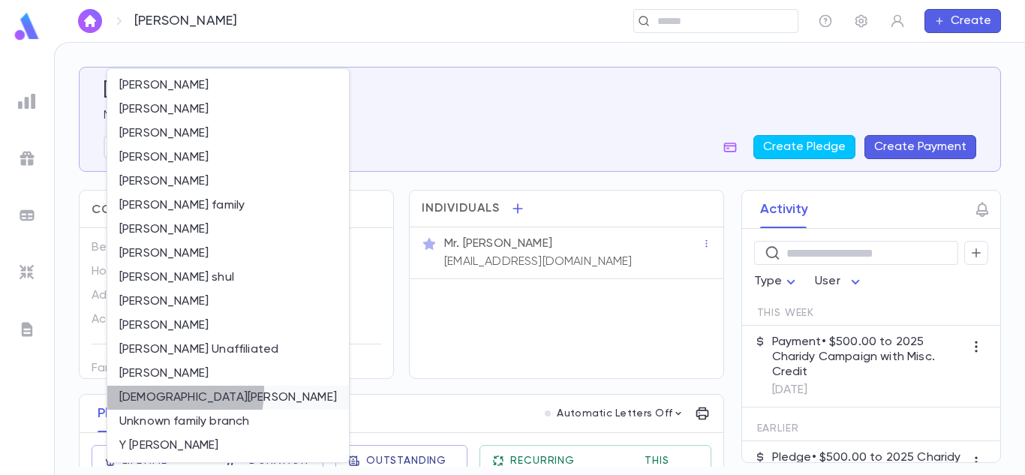
click at [144, 389] on li "[DEMOGRAPHIC_DATA][PERSON_NAME]" at bounding box center [228, 398] width 242 height 24
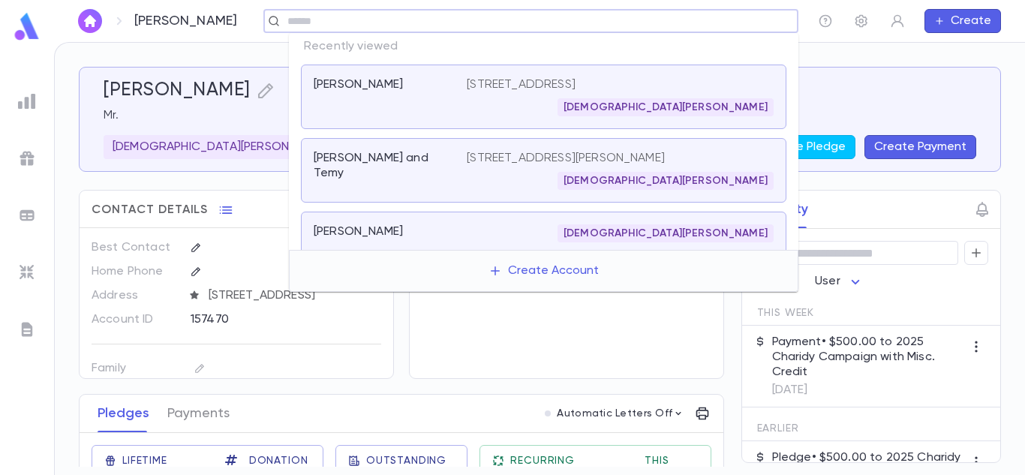
click at [733, 19] on input "text" at bounding box center [526, 21] width 486 height 14
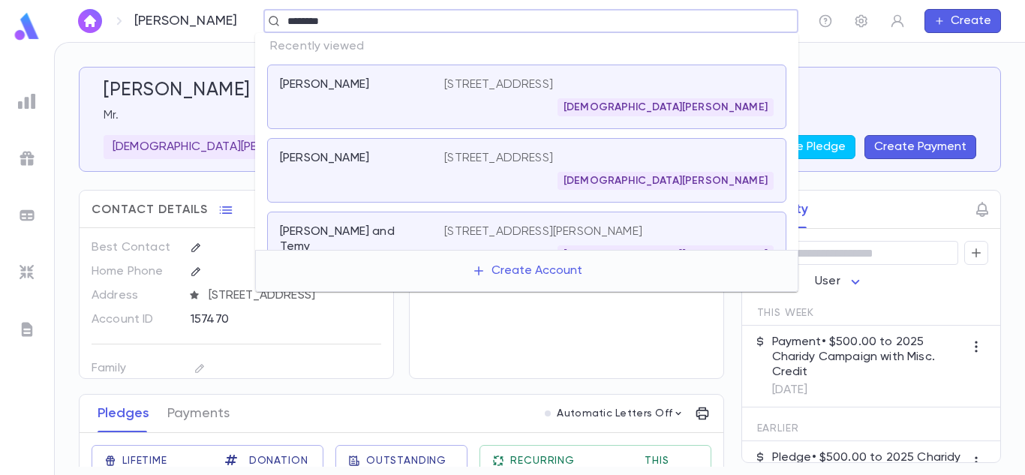
type input "********"
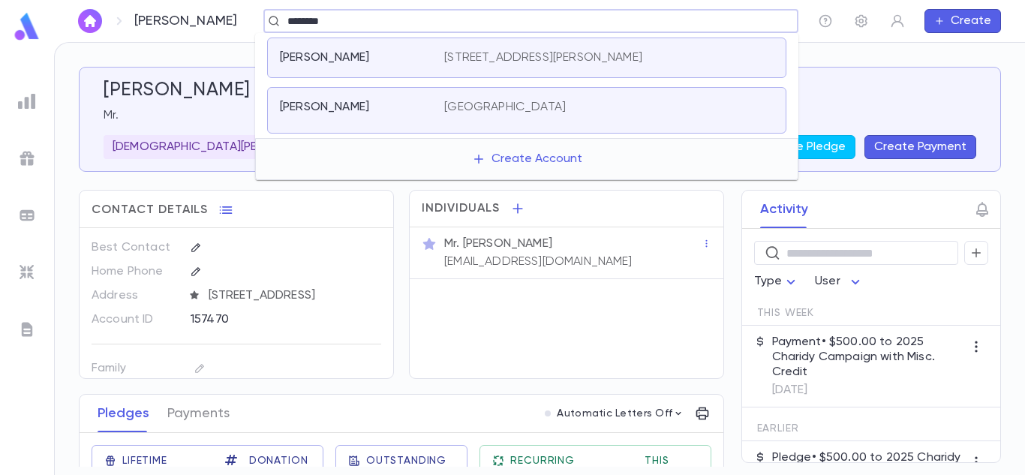
click at [483, 110] on p "[GEOGRAPHIC_DATA]" at bounding box center [505, 107] width 122 height 15
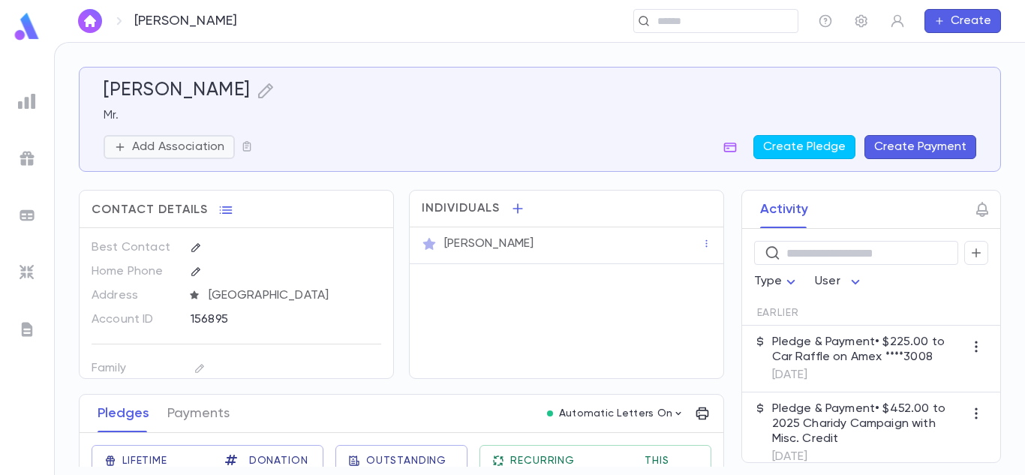
click at [188, 153] on p "Add Association" at bounding box center [178, 147] width 92 height 15
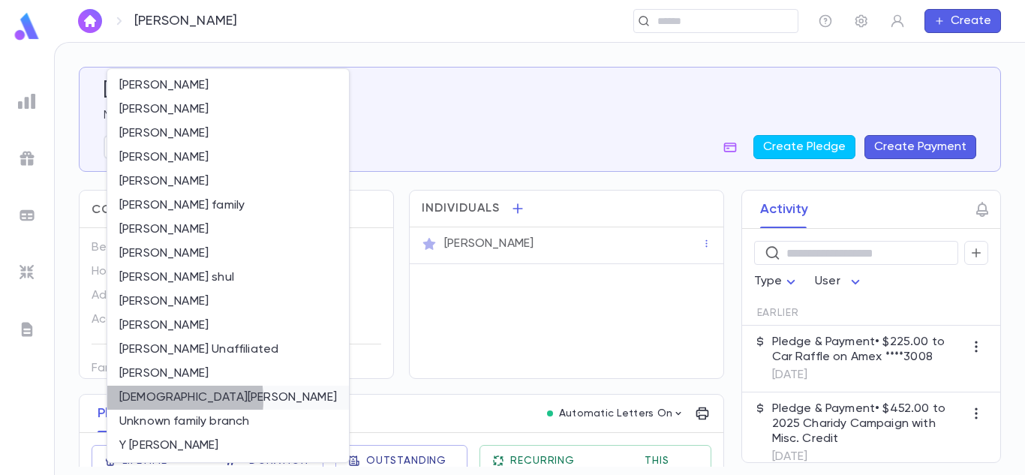
click at [145, 400] on li "[DEMOGRAPHIC_DATA][PERSON_NAME]" at bounding box center [228, 398] width 242 height 24
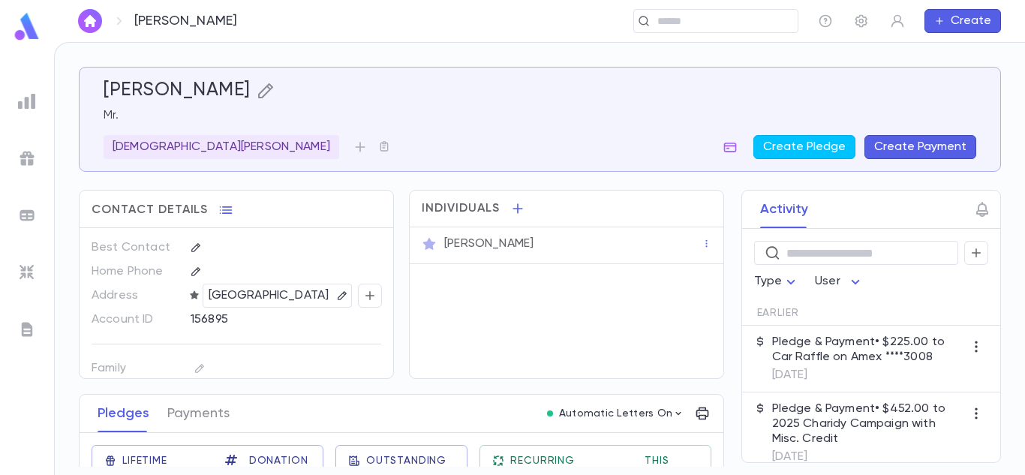
click at [257, 95] on icon "button" at bounding box center [266, 91] width 18 height 18
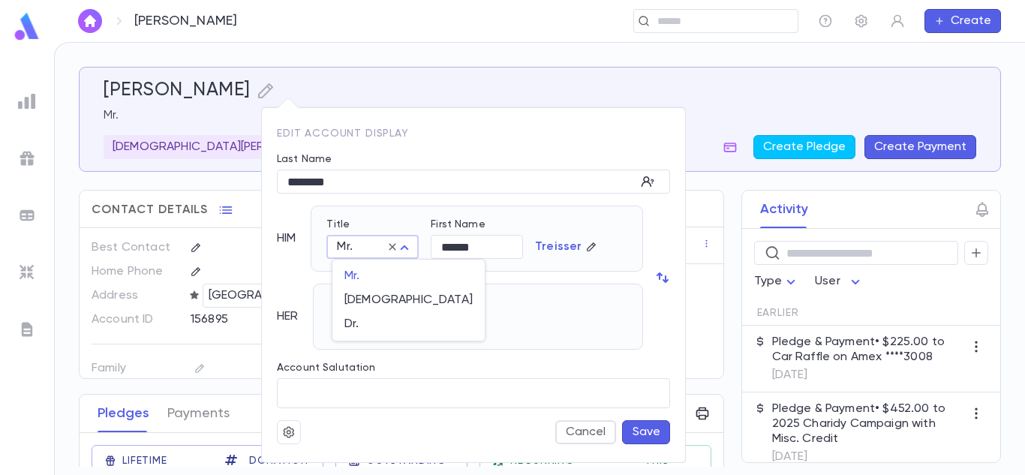
click at [406, 243] on body "[PERSON_NAME] ​ Create [PERSON_NAME] Mr. [PERSON_NAME] Create Pledge Create Pay…" at bounding box center [512, 258] width 1025 height 433
click at [370, 304] on span "[DEMOGRAPHIC_DATA]" at bounding box center [408, 300] width 128 height 15
type input "*****"
click at [648, 432] on button "Save" at bounding box center [646, 432] width 48 height 24
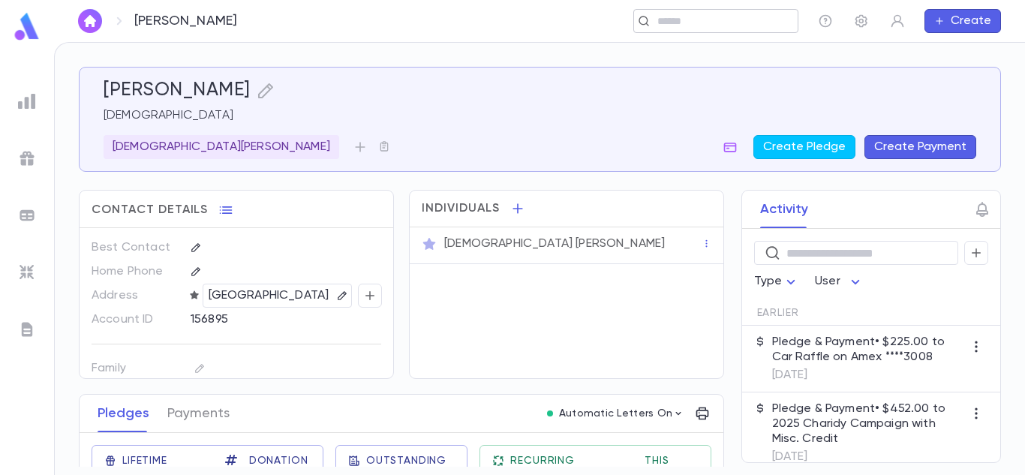
click at [706, 30] on div "​" at bounding box center [715, 21] width 165 height 24
type input "*"
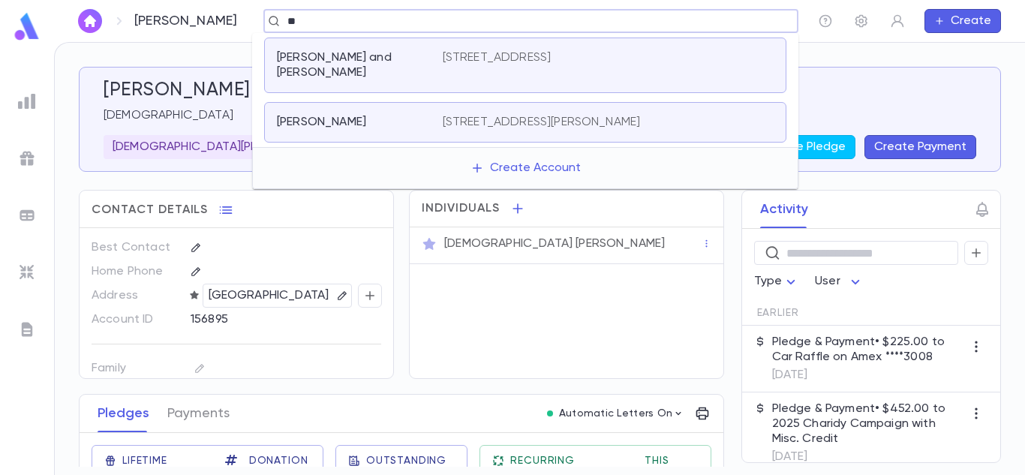
type input "*"
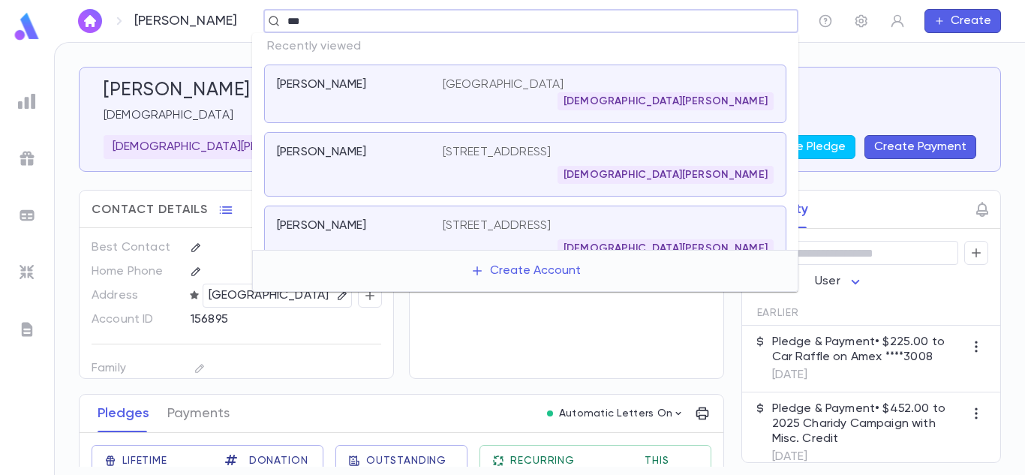
type input "***"
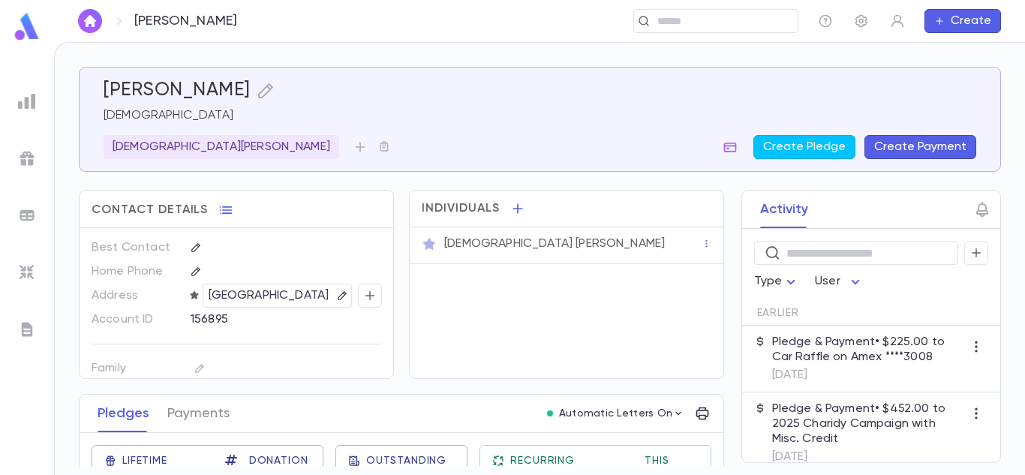
click at [14, 18] on img at bounding box center [27, 26] width 30 height 29
